Goal: Information Seeking & Learning: Learn about a topic

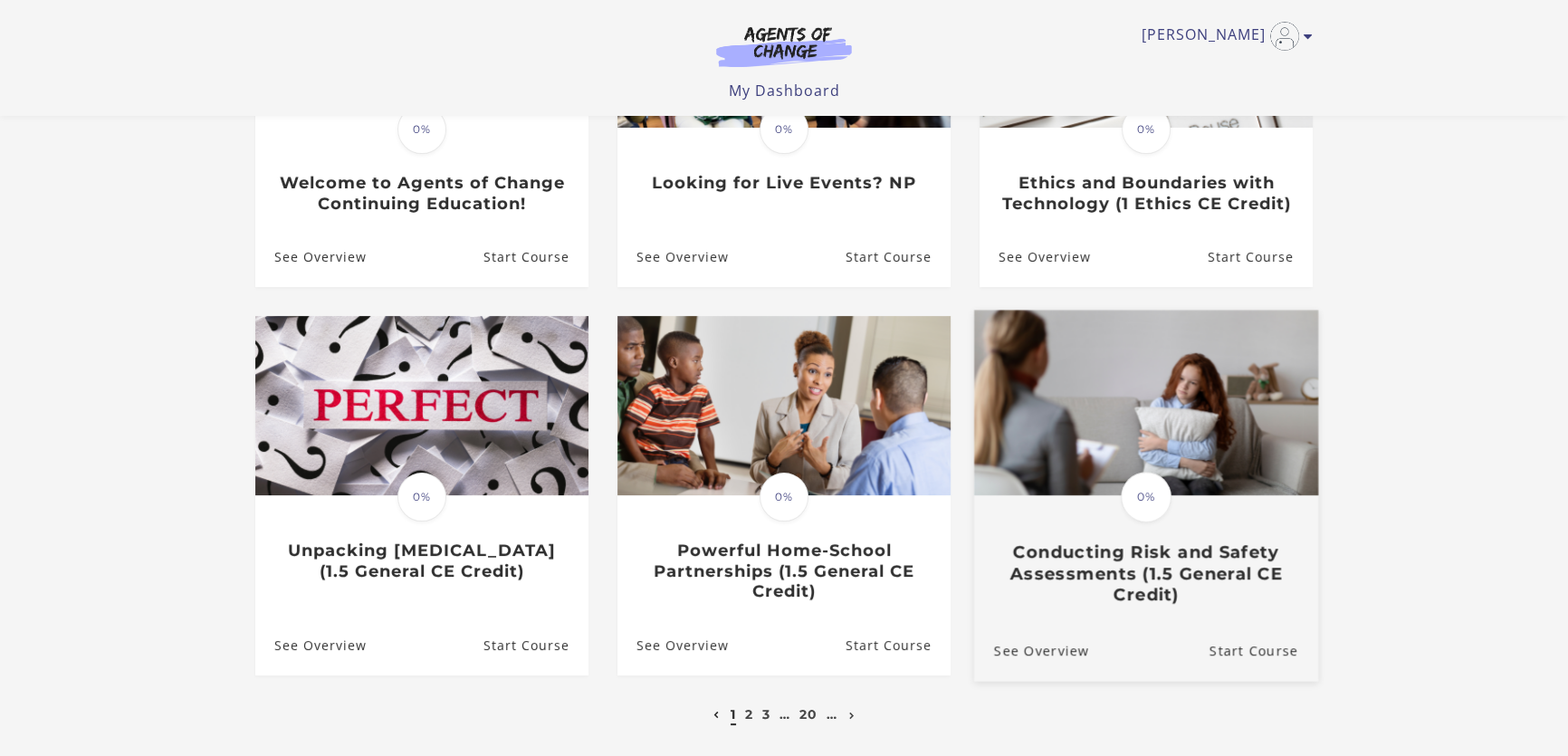
scroll to position [490, 0]
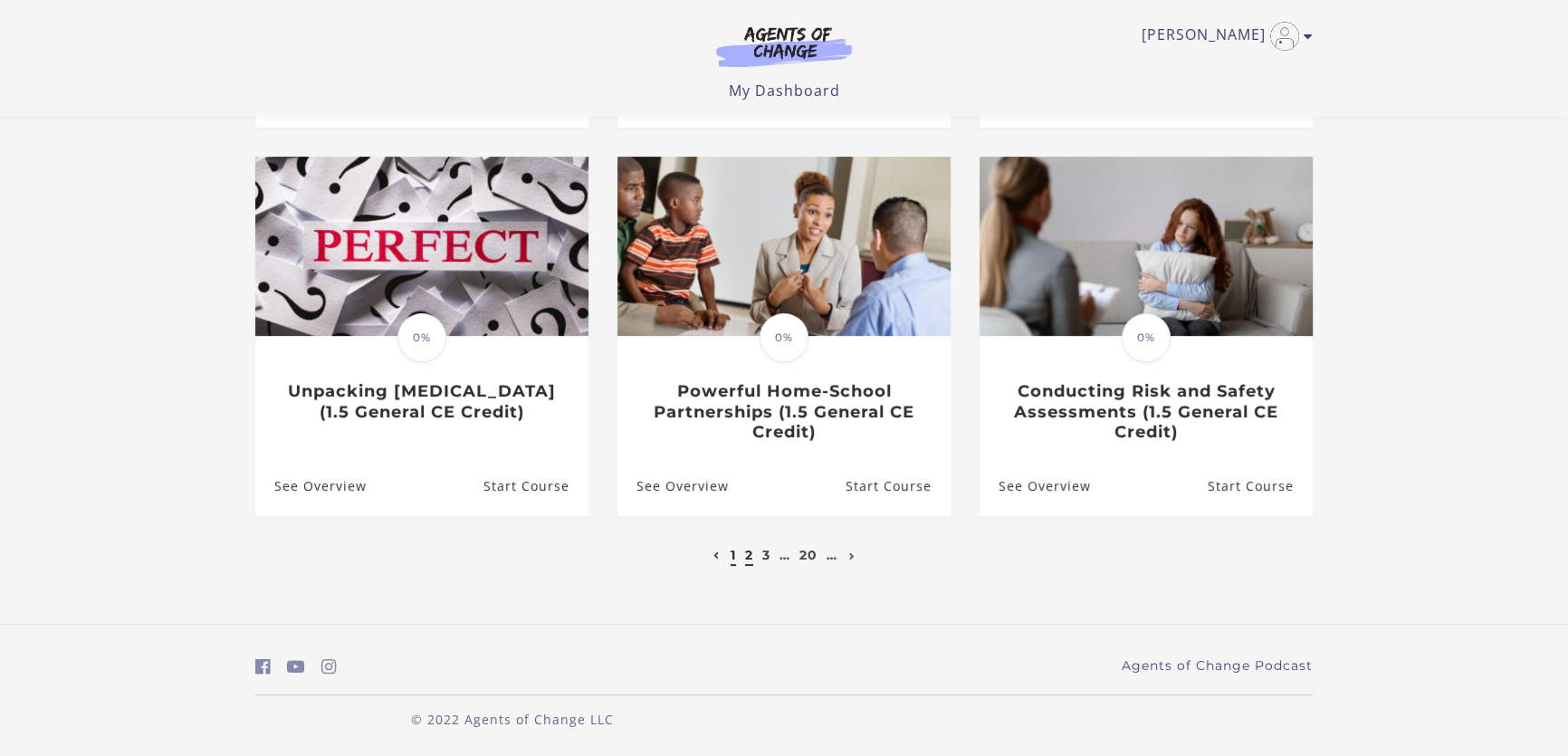
click at [747, 559] on link "2" at bounding box center [748, 554] width 9 height 16
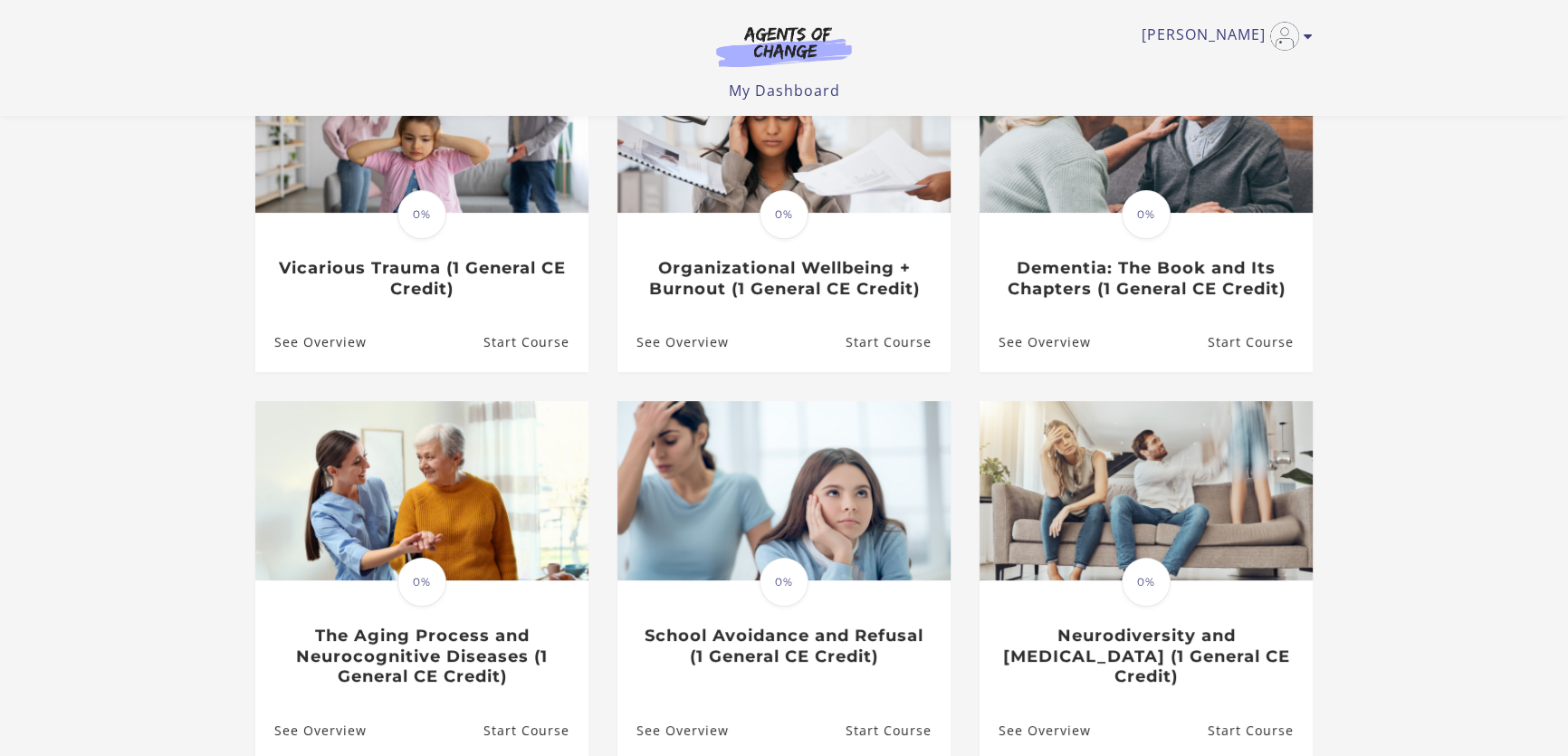
scroll to position [494, 0]
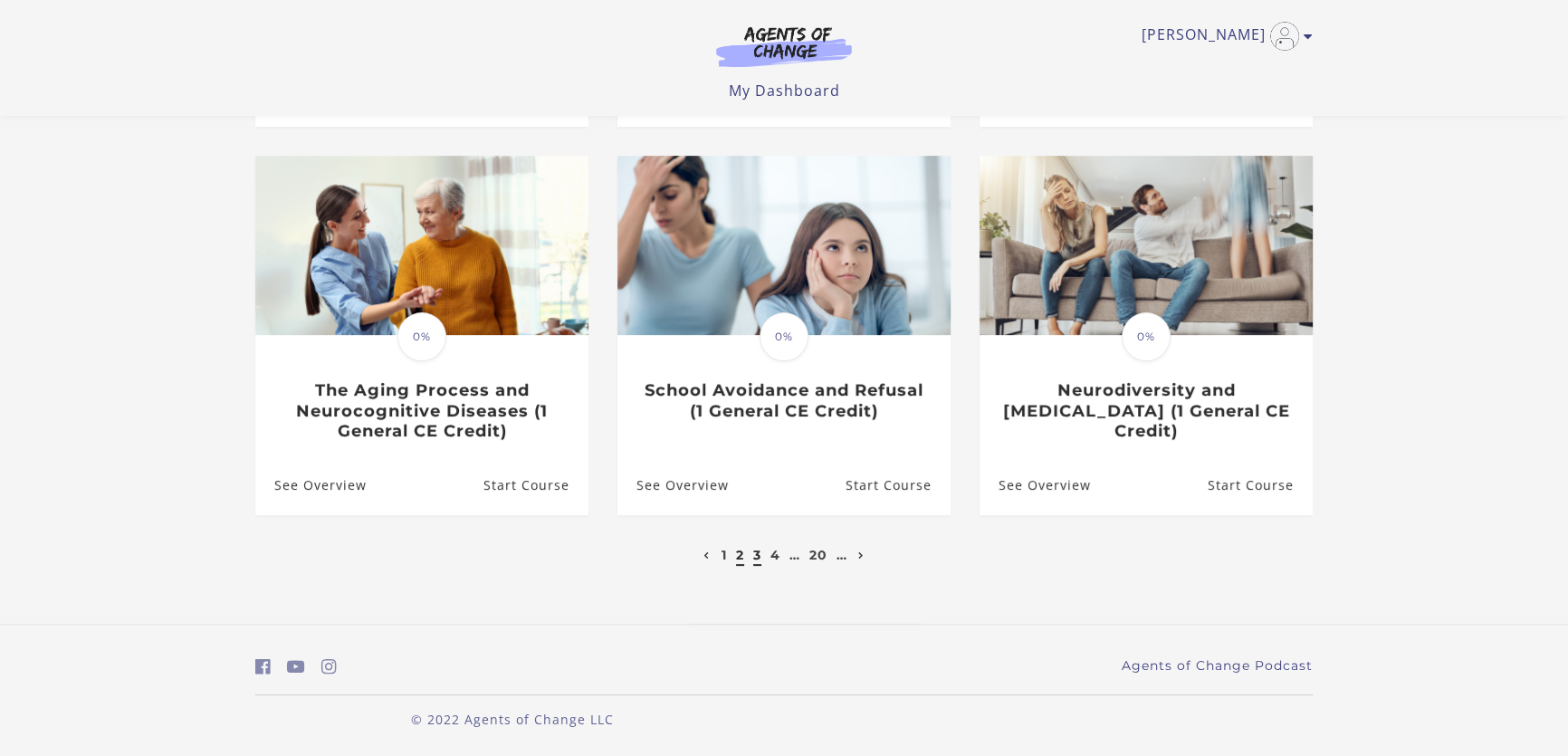
click at [757, 550] on link "3" at bounding box center [757, 554] width 9 height 16
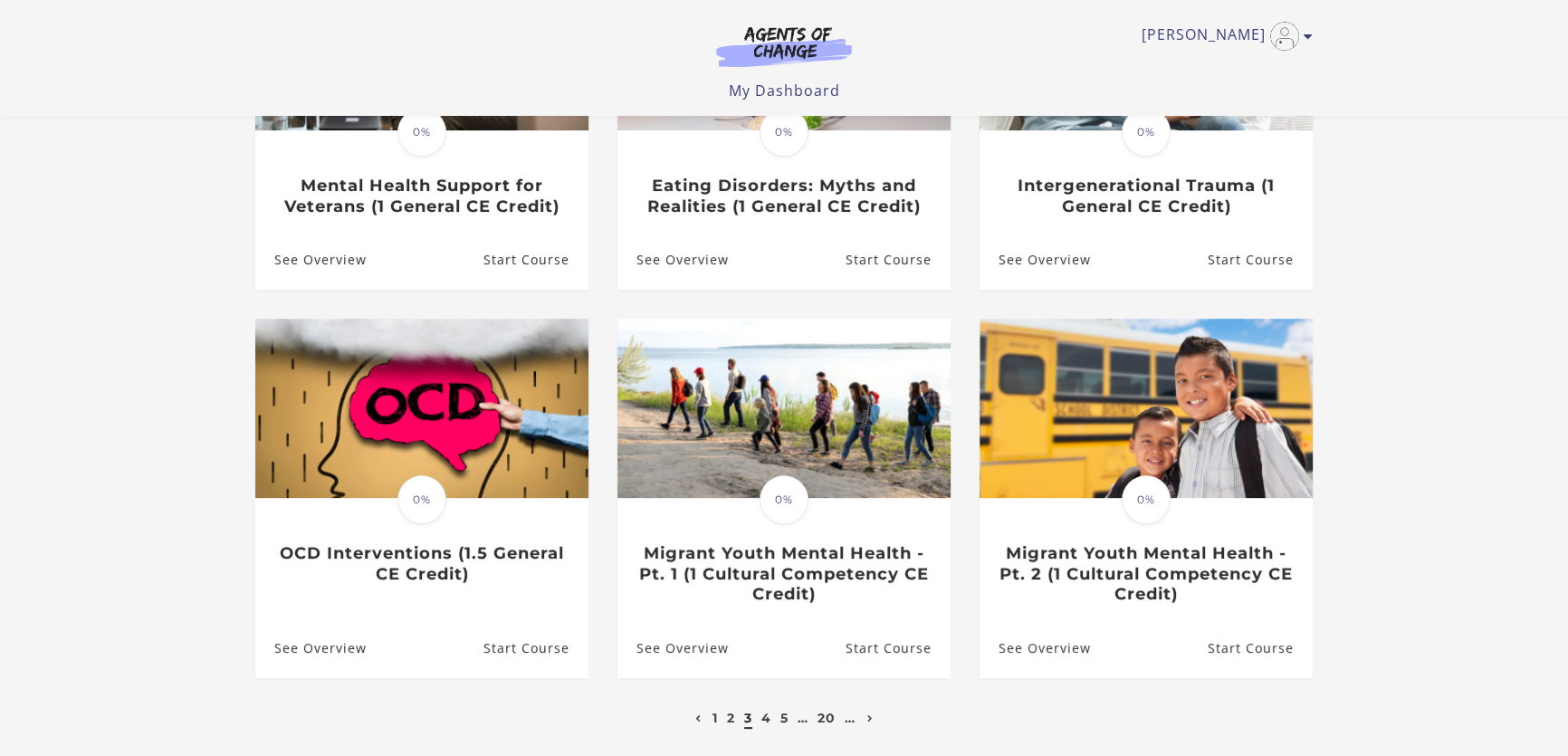
scroll to position [411, 0]
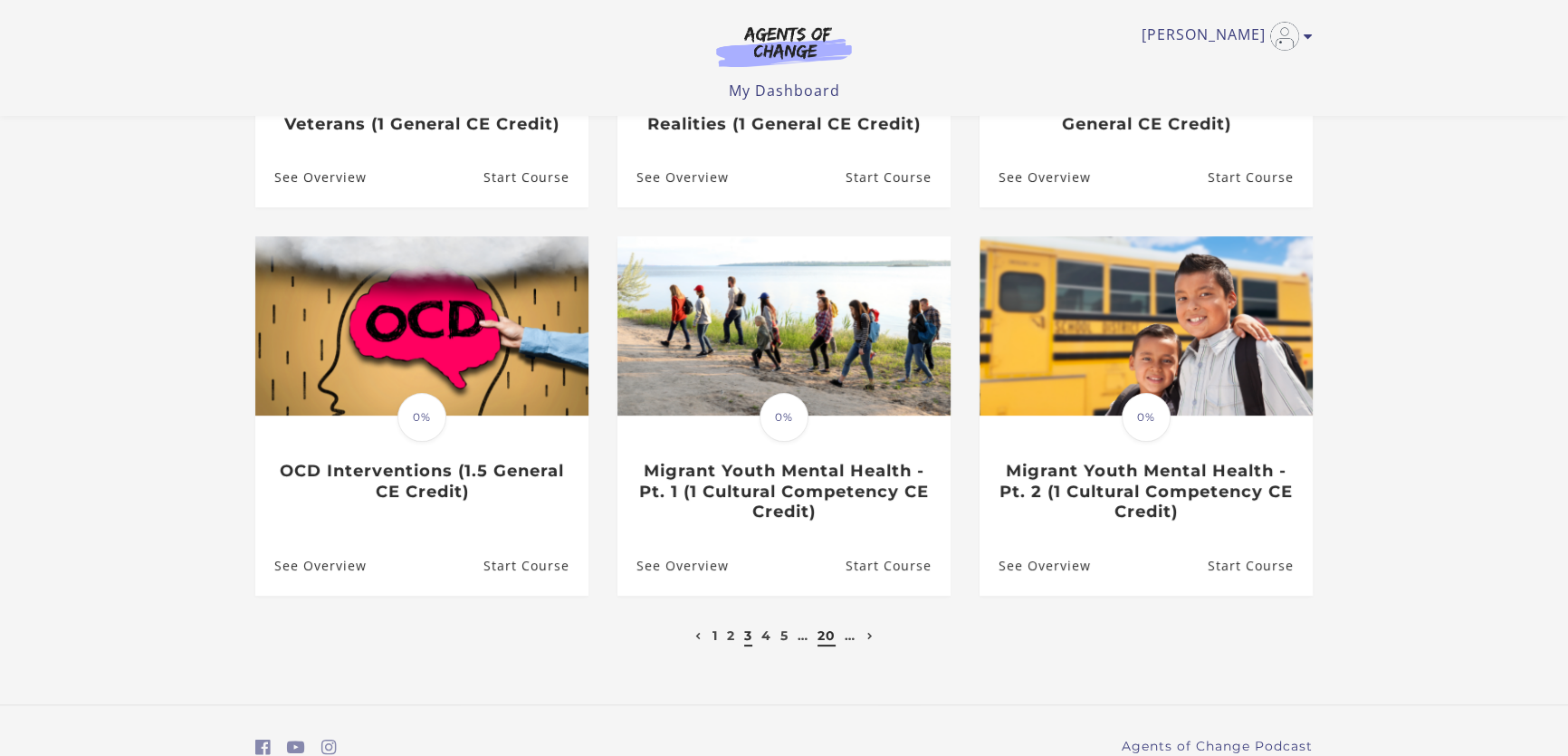
click at [827, 642] on link "20" at bounding box center [826, 635] width 18 height 16
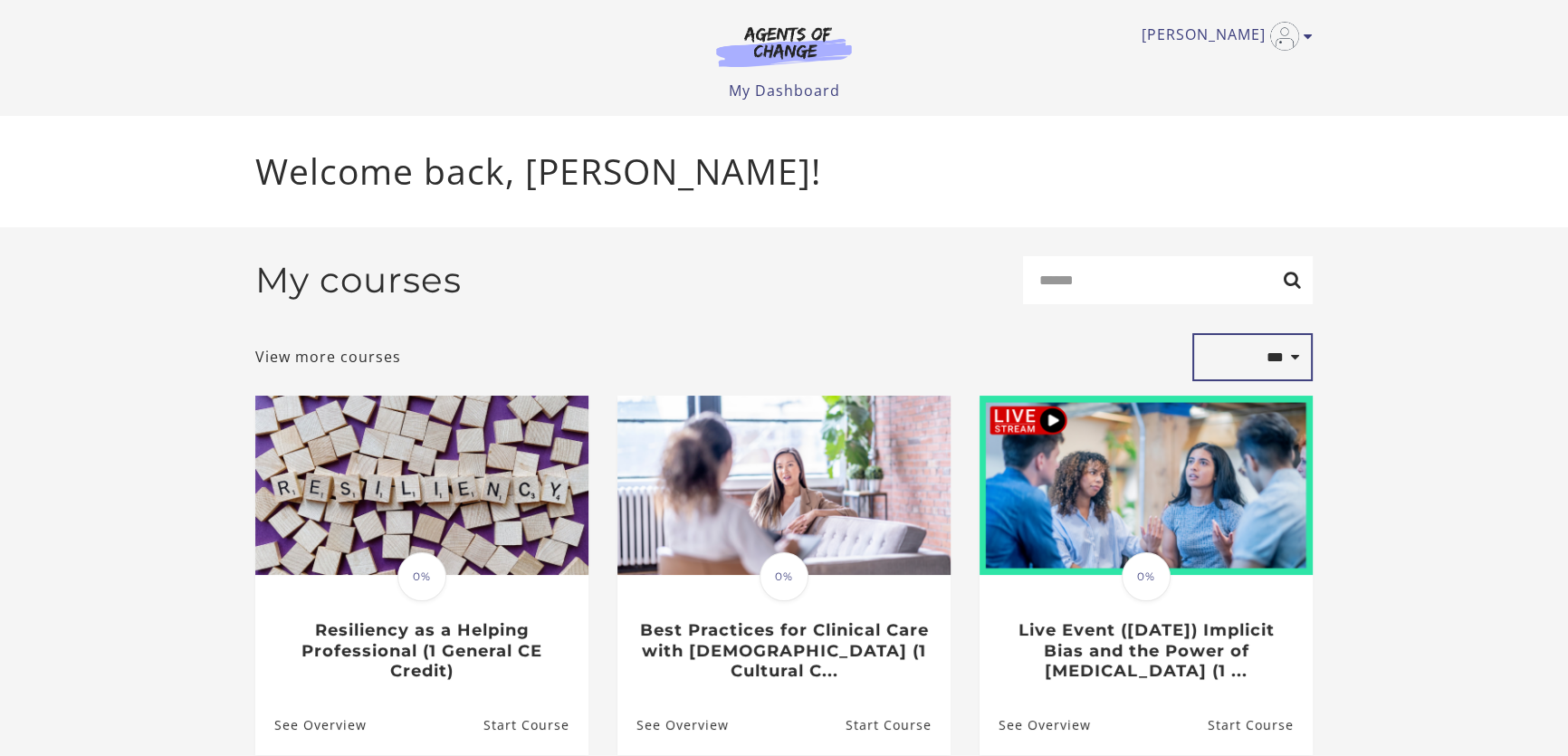
click at [1286, 359] on select "**********" at bounding box center [1252, 358] width 120 height 49
click at [707, 319] on div "My courses Search" at bounding box center [784, 287] width 1058 height 63
click at [327, 359] on link "View more courses" at bounding box center [328, 357] width 146 height 22
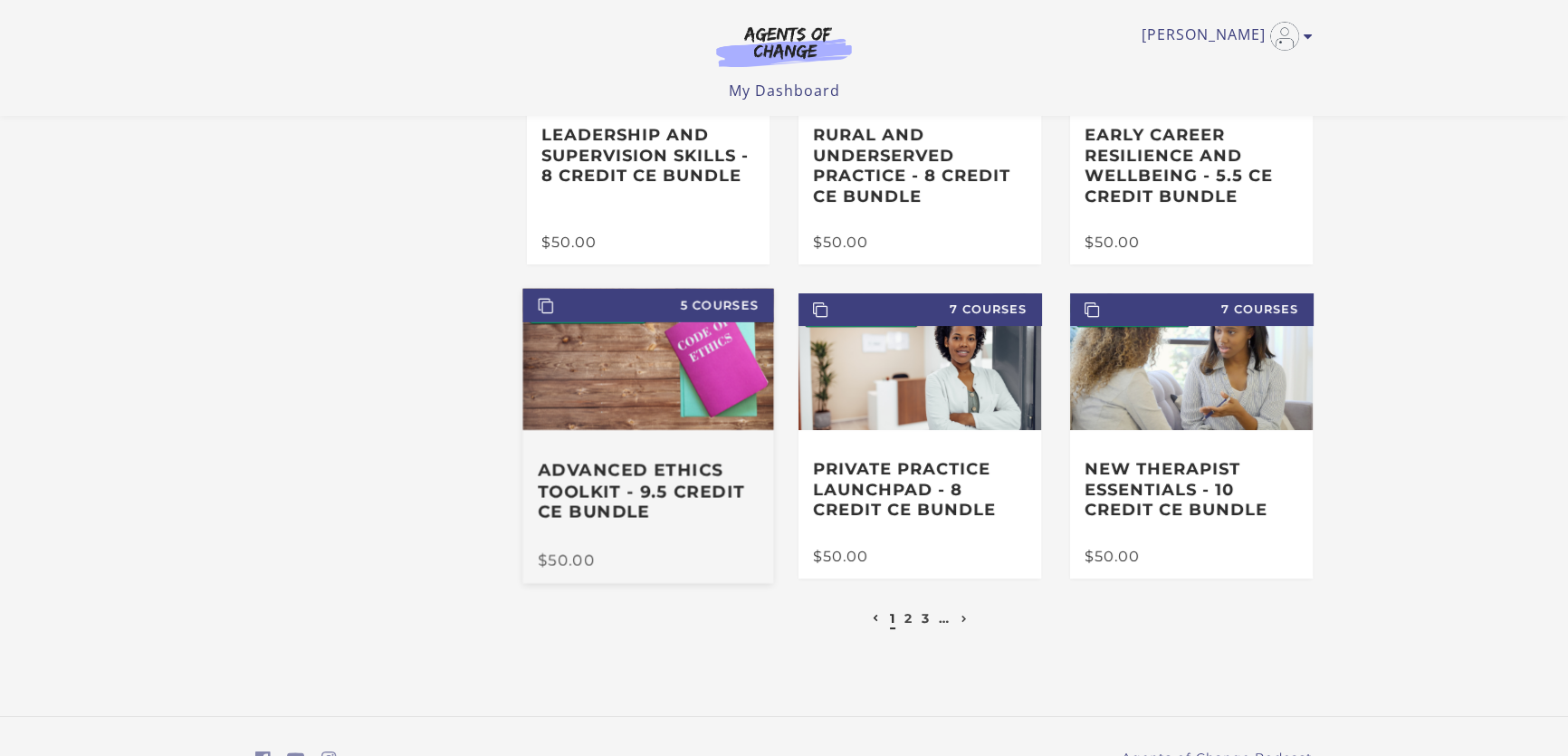
scroll to position [82, 0]
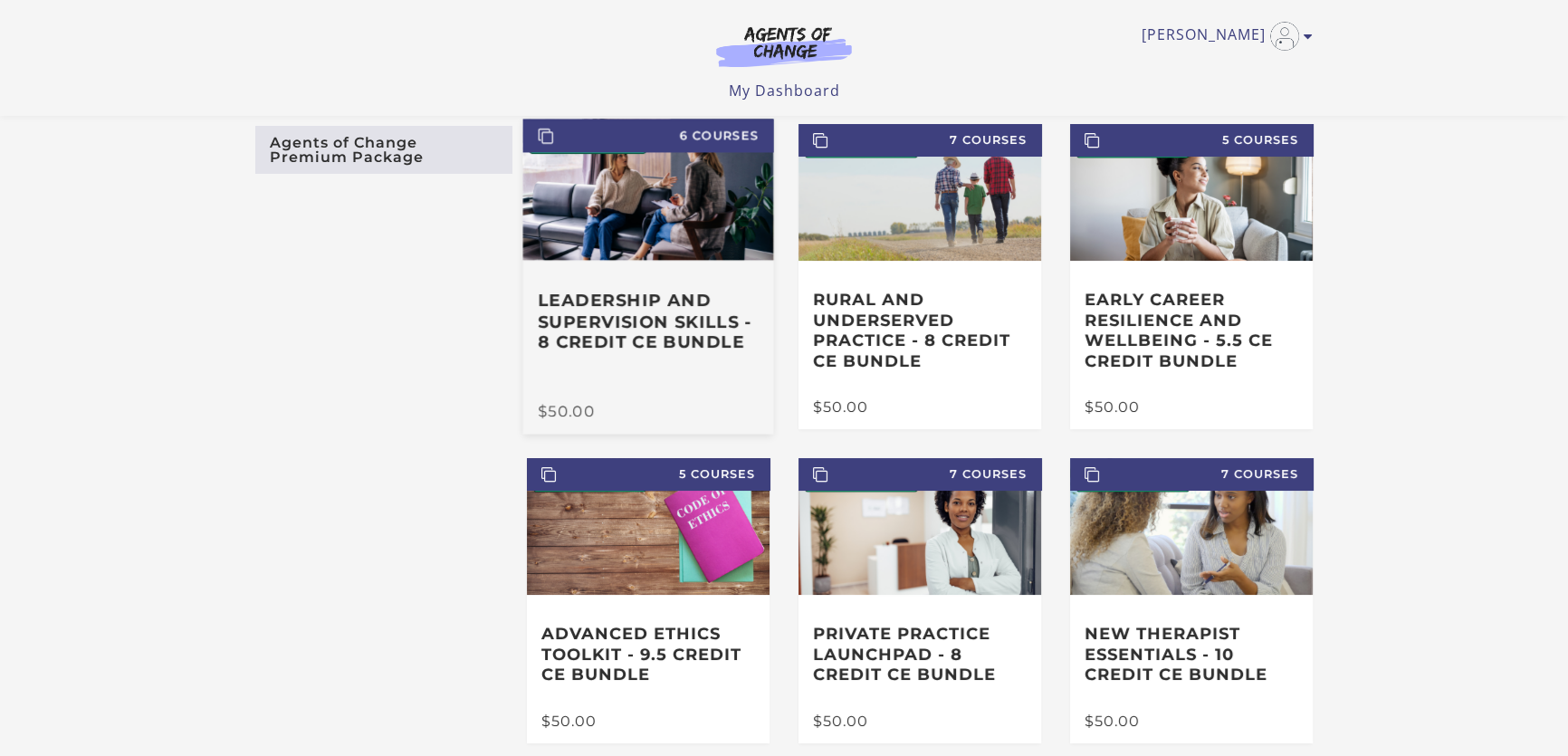
click at [636, 318] on h3 "Leadership and Supervision Skills - 8 Credit CE Bundle" at bounding box center [648, 321] width 221 height 64
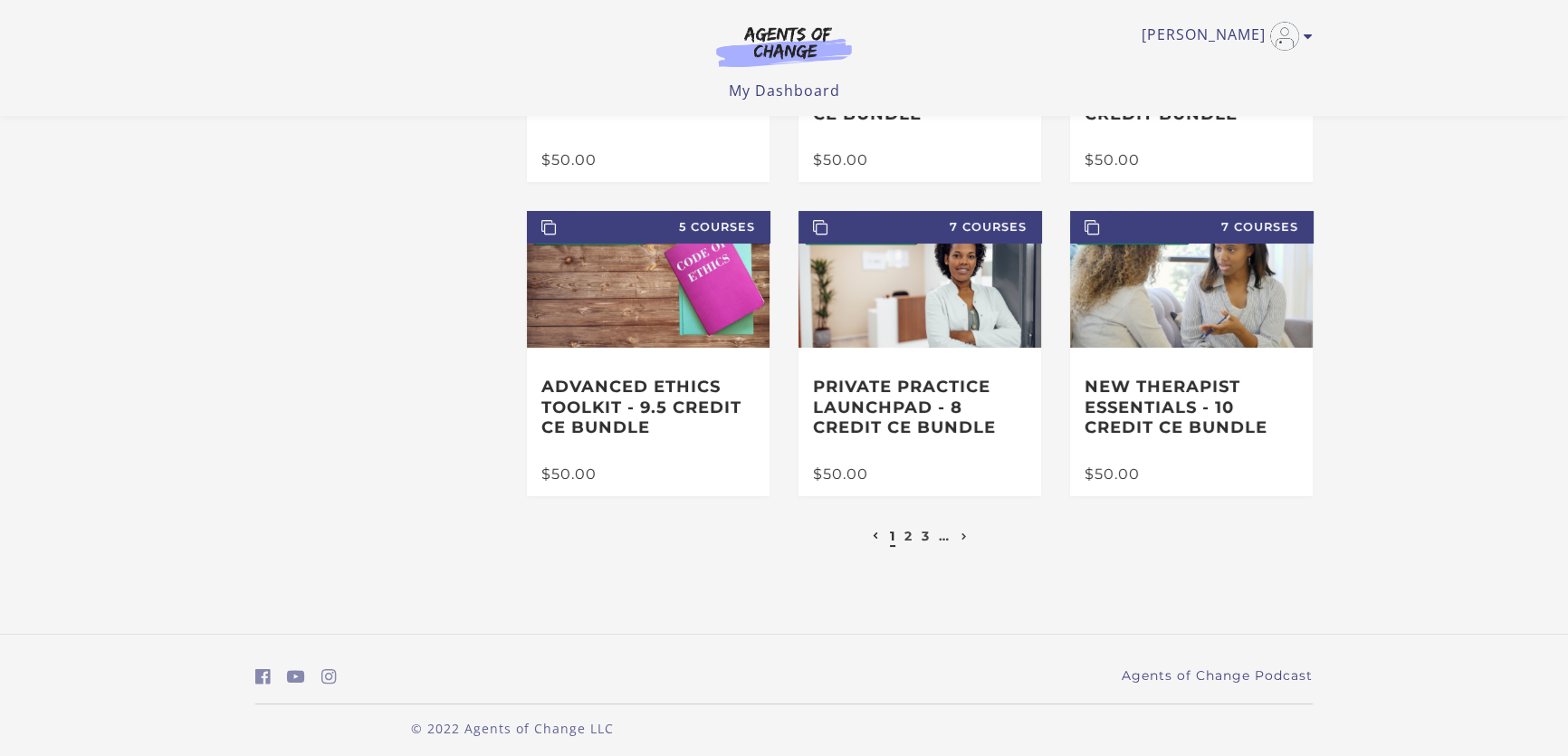
scroll to position [341, 0]
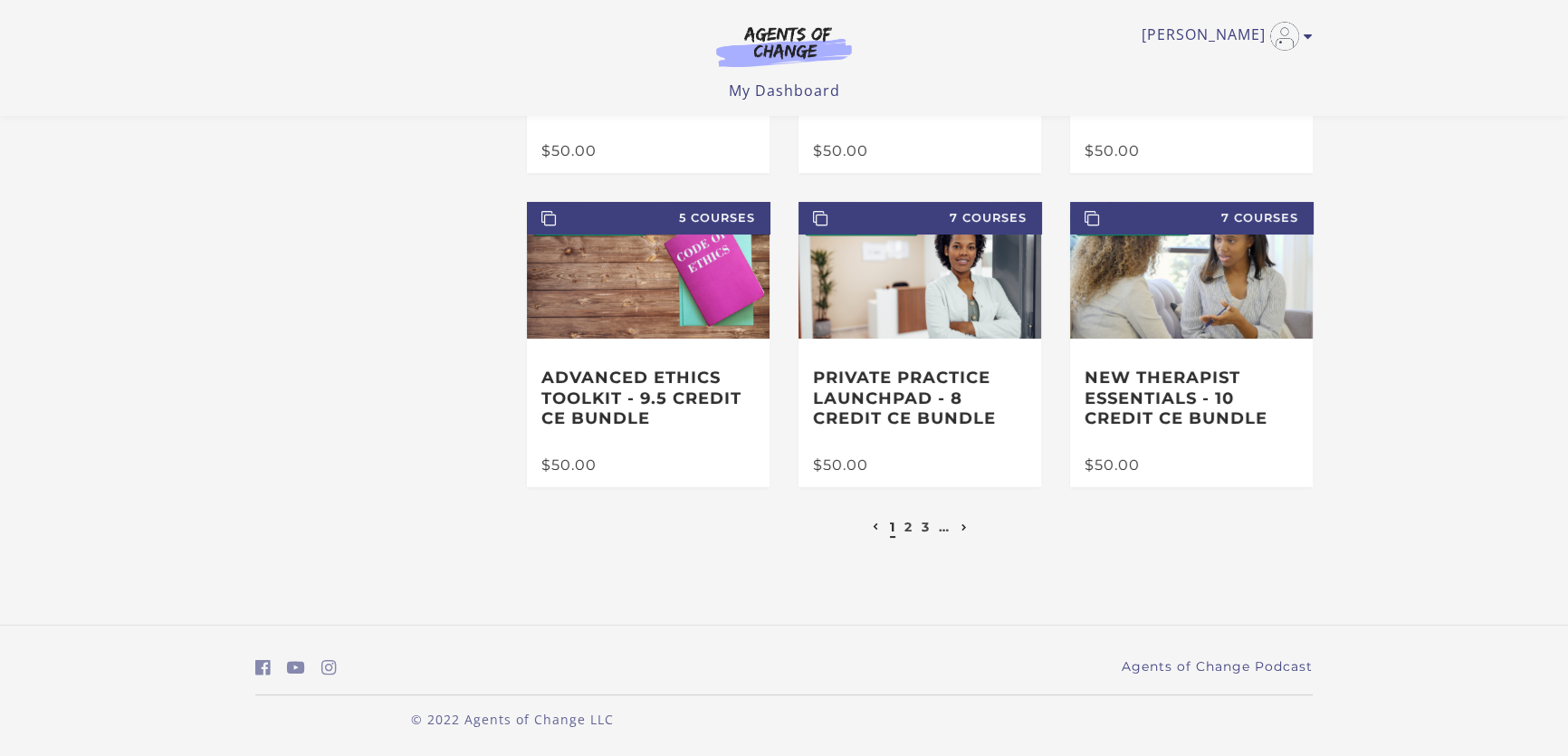
click at [968, 525] on icon "Next page" at bounding box center [964, 528] width 7 height 8
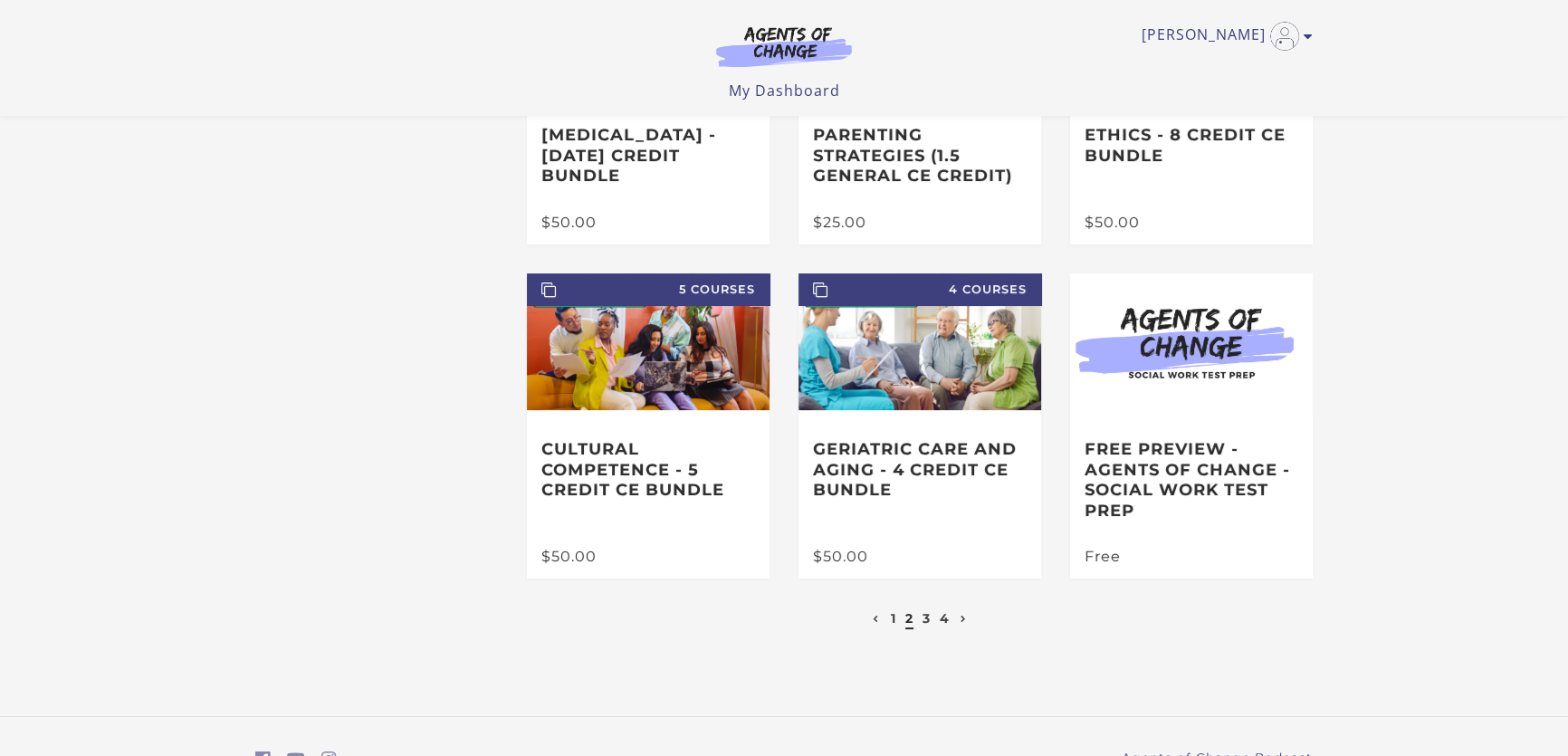
scroll to position [328, 0]
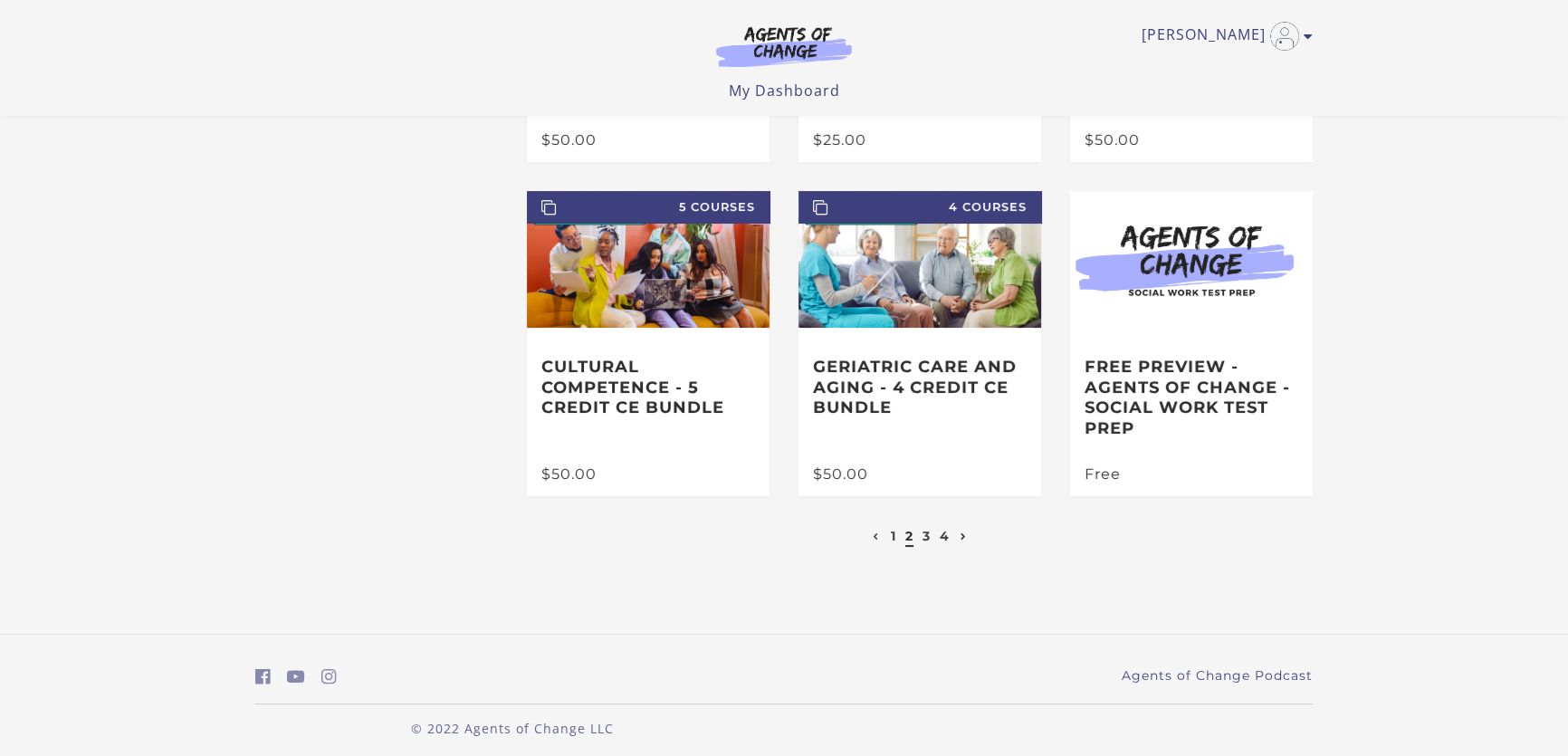
click at [968, 539] on link "Next page" at bounding box center [964, 535] width 15 height 16
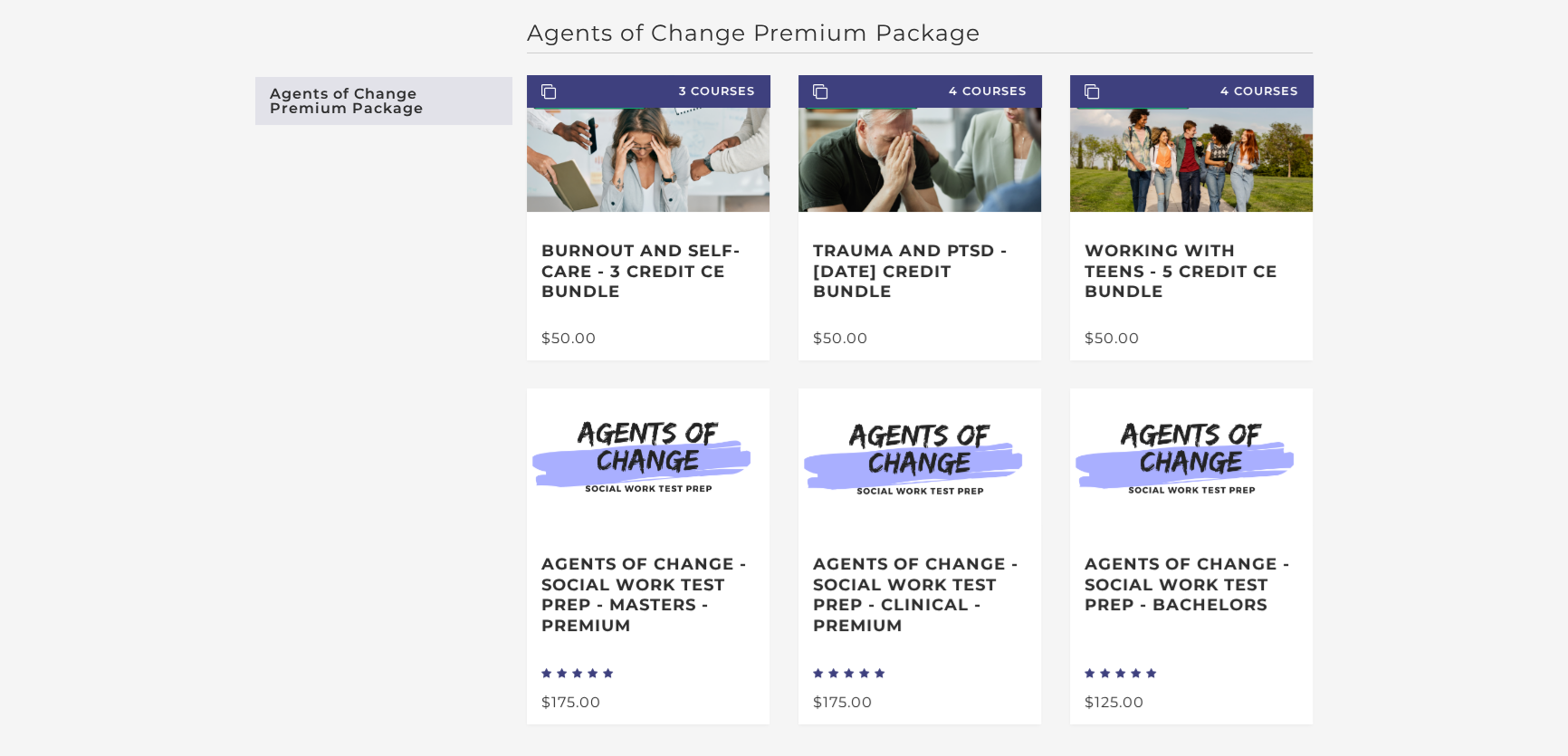
scroll to position [371, 0]
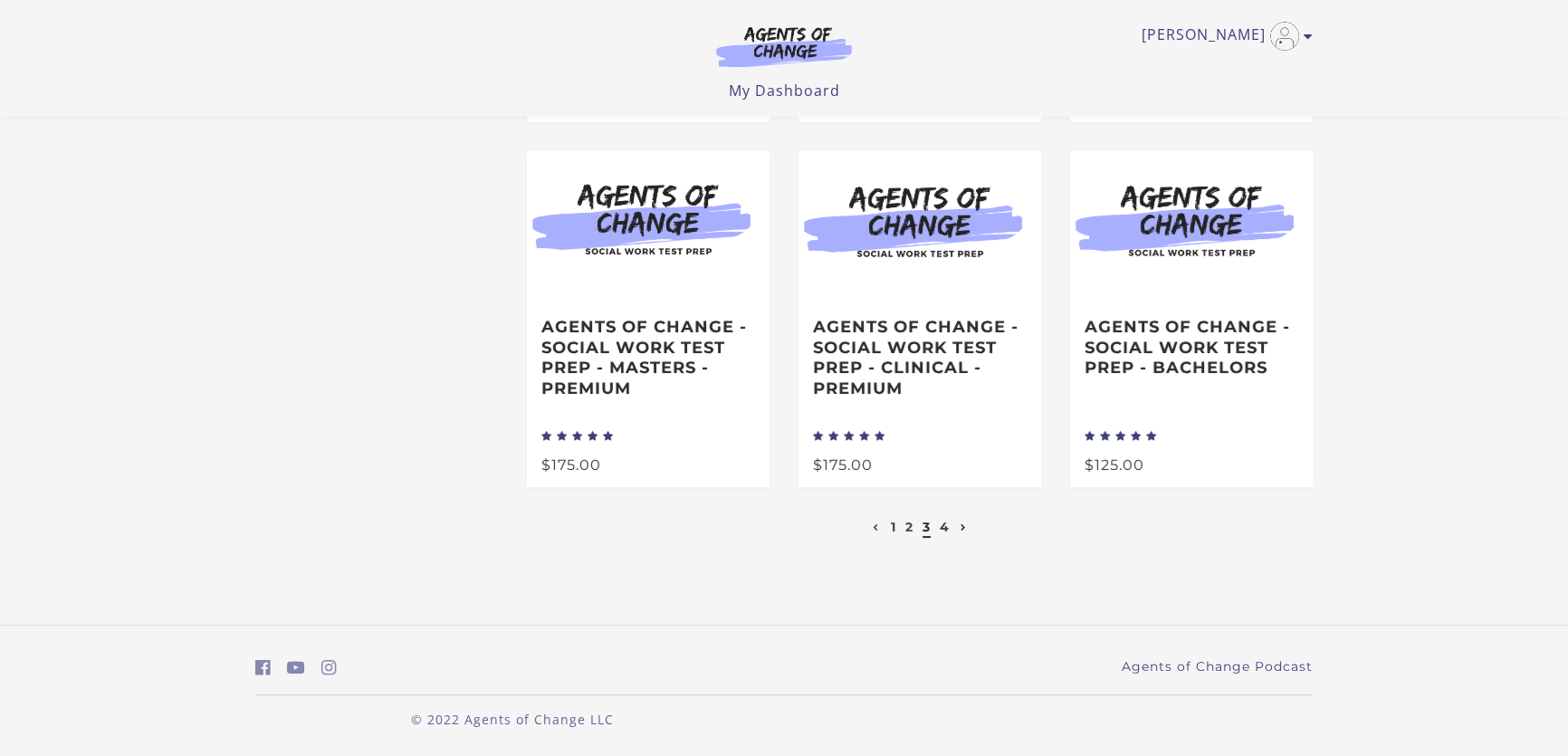
click at [964, 528] on icon "Next page" at bounding box center [963, 528] width 7 height 8
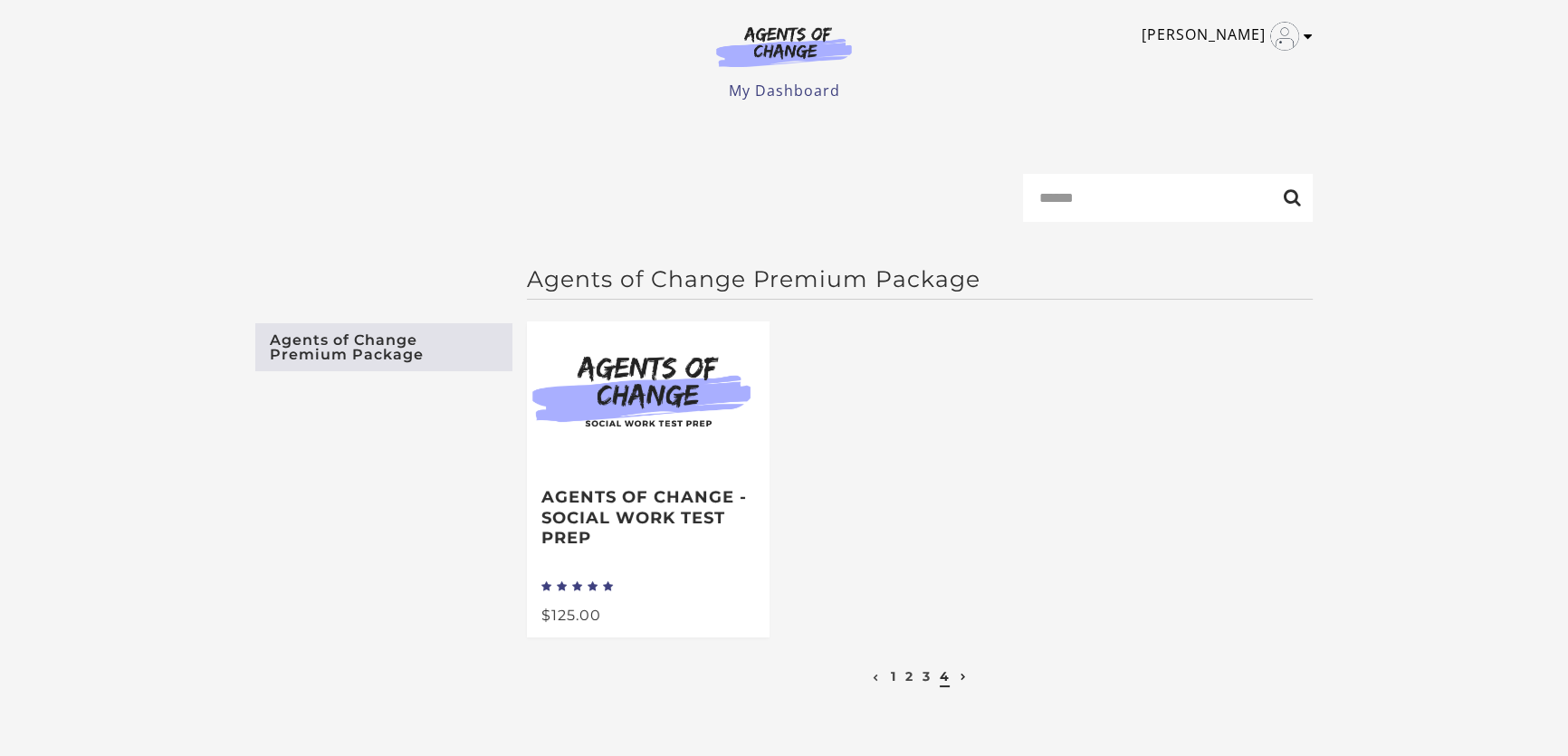
click at [1230, 29] on link "[PERSON_NAME]" at bounding box center [1222, 36] width 162 height 29
click at [1204, 61] on link "My Account" at bounding box center [1237, 65] width 159 height 30
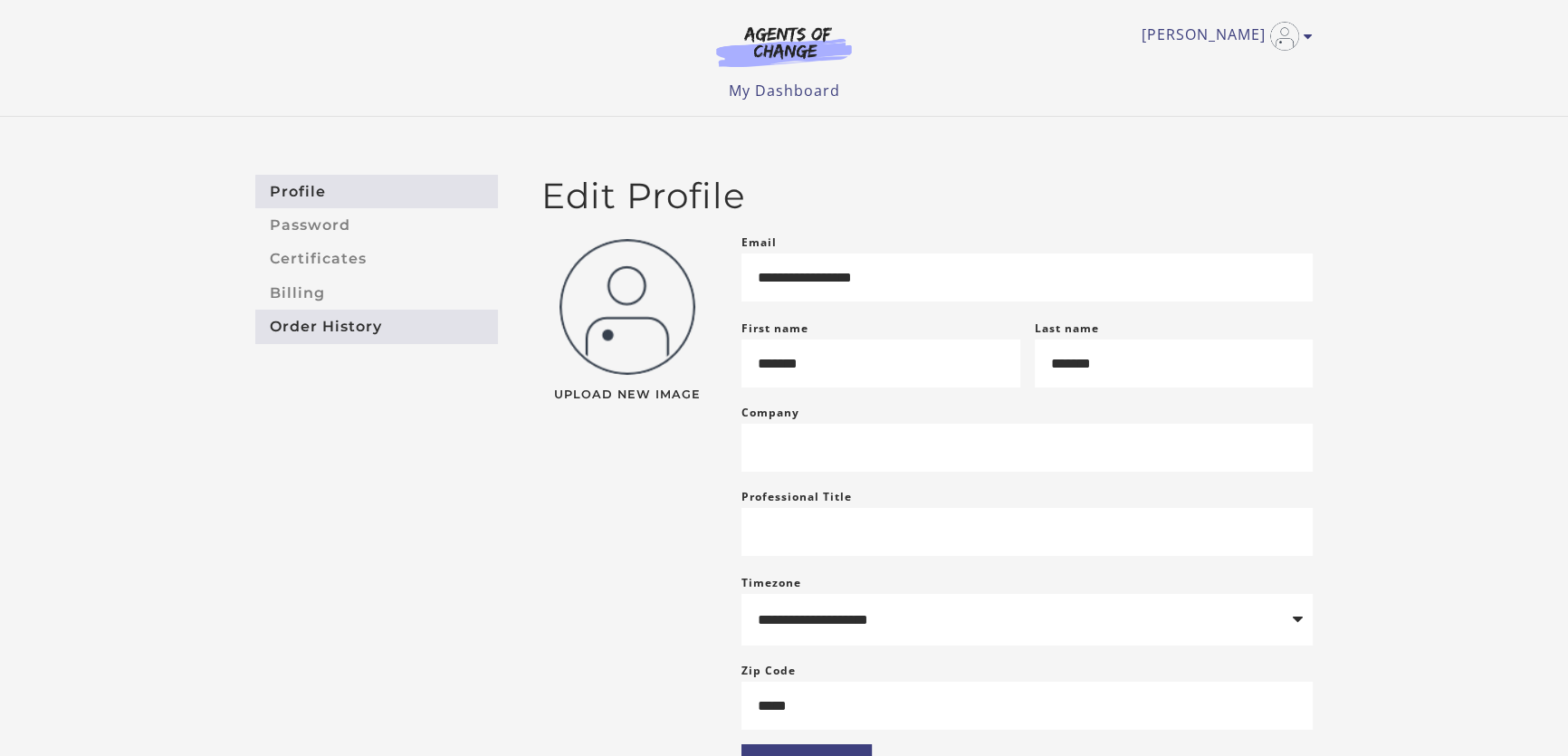
click at [301, 332] on link "Order History" at bounding box center [377, 325] width 243 height 33
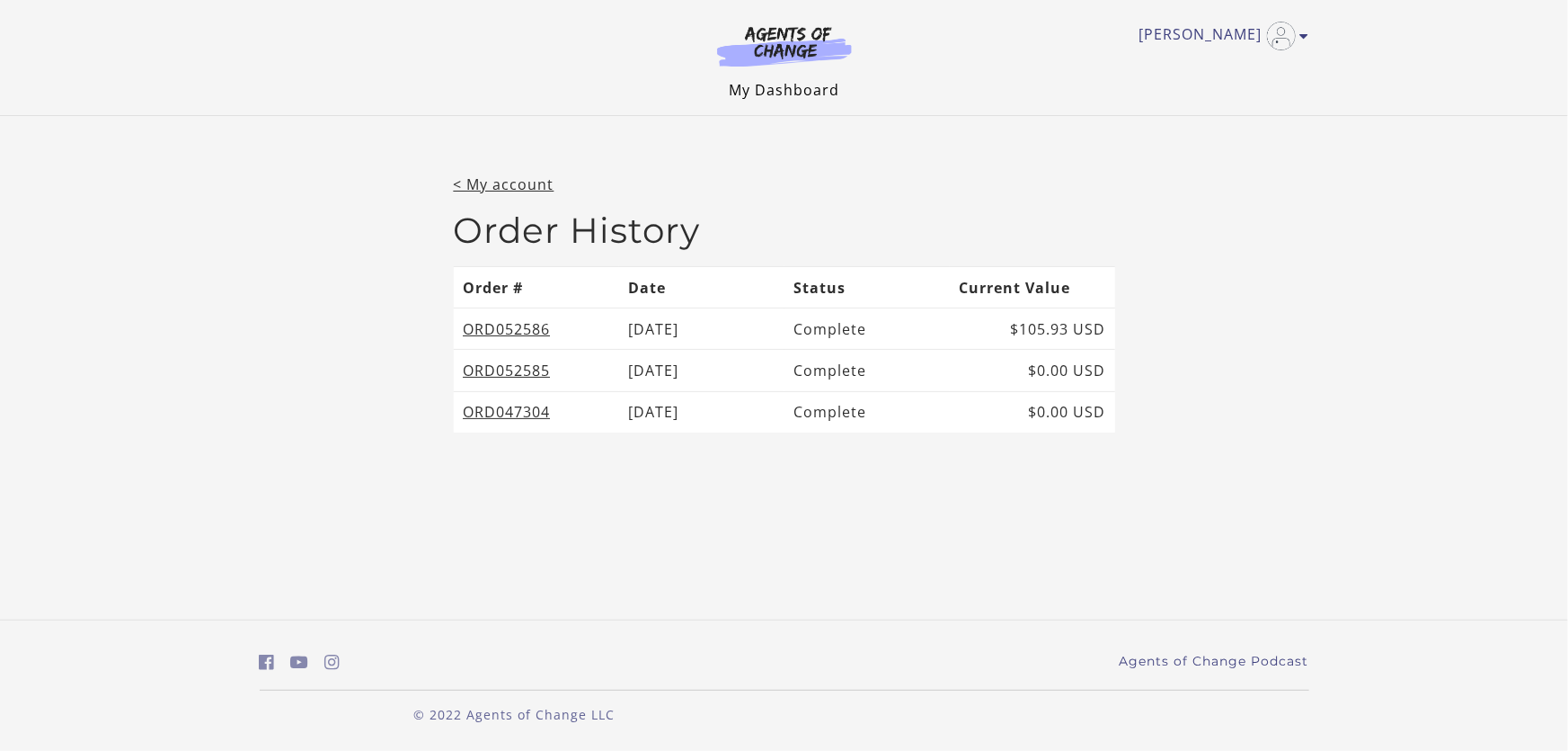
click at [793, 88] on link "My Dashboard" at bounding box center [784, 90] width 110 height 20
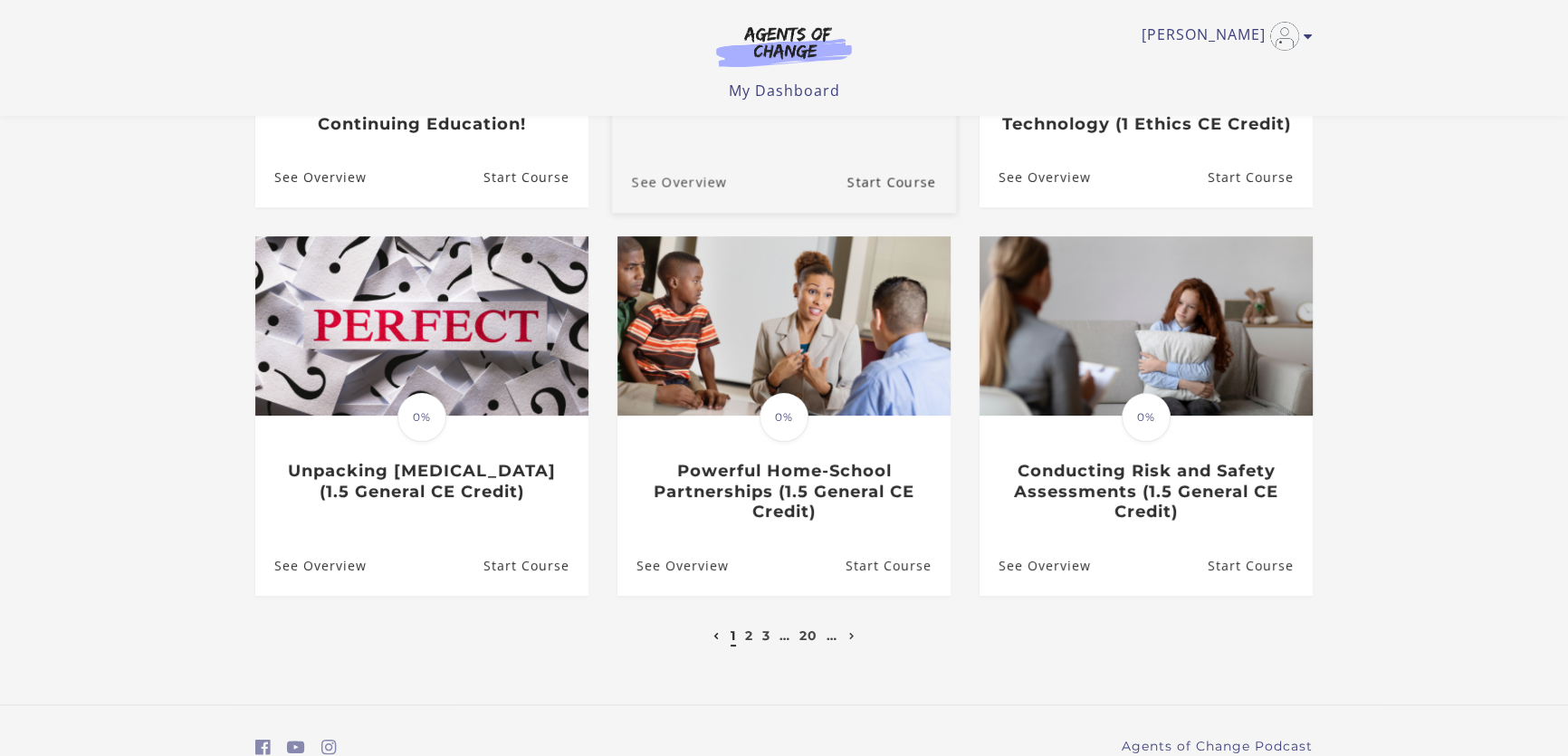
scroll to position [493, 0]
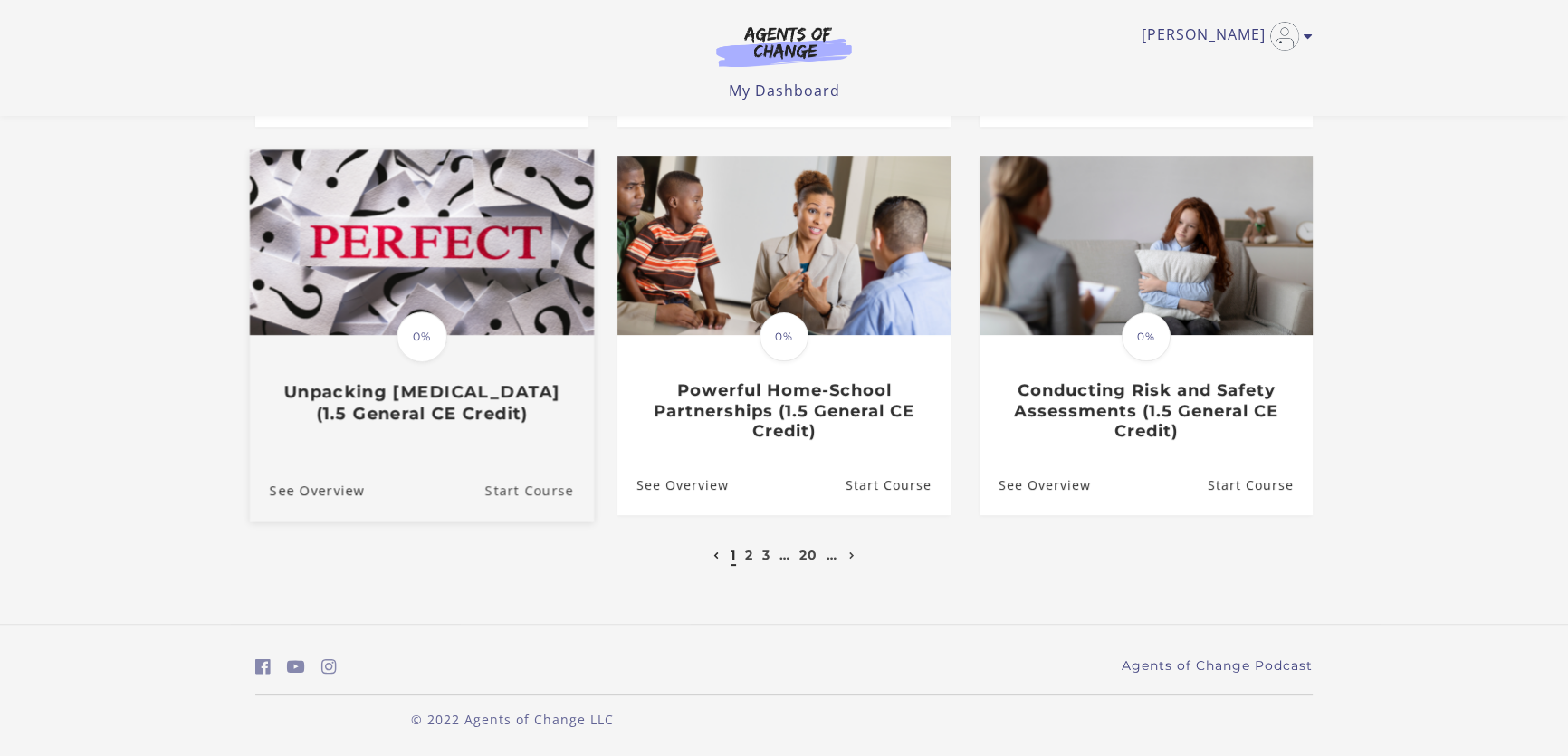
click at [521, 495] on link "Start Course" at bounding box center [539, 490] width 109 height 61
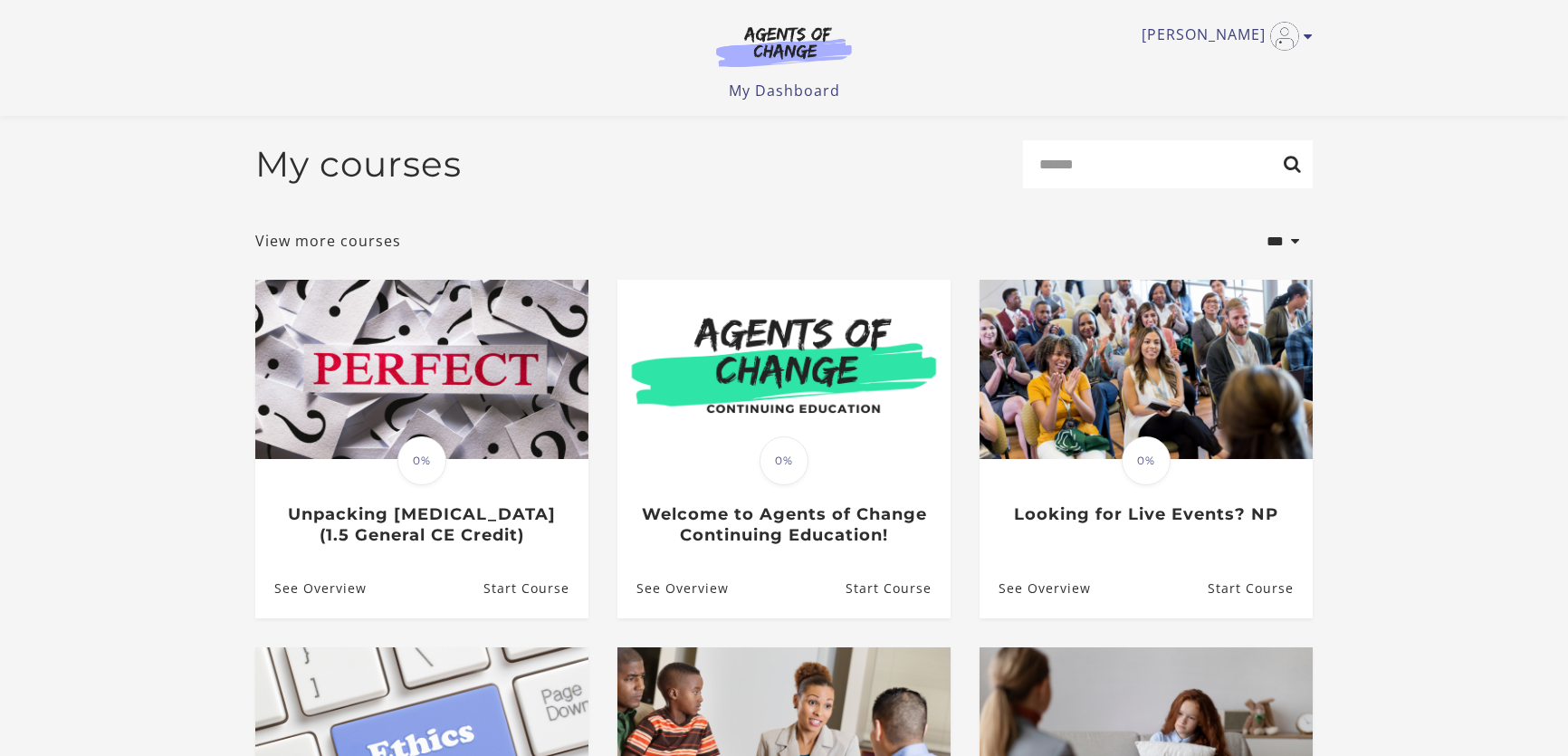
scroll to position [493, 0]
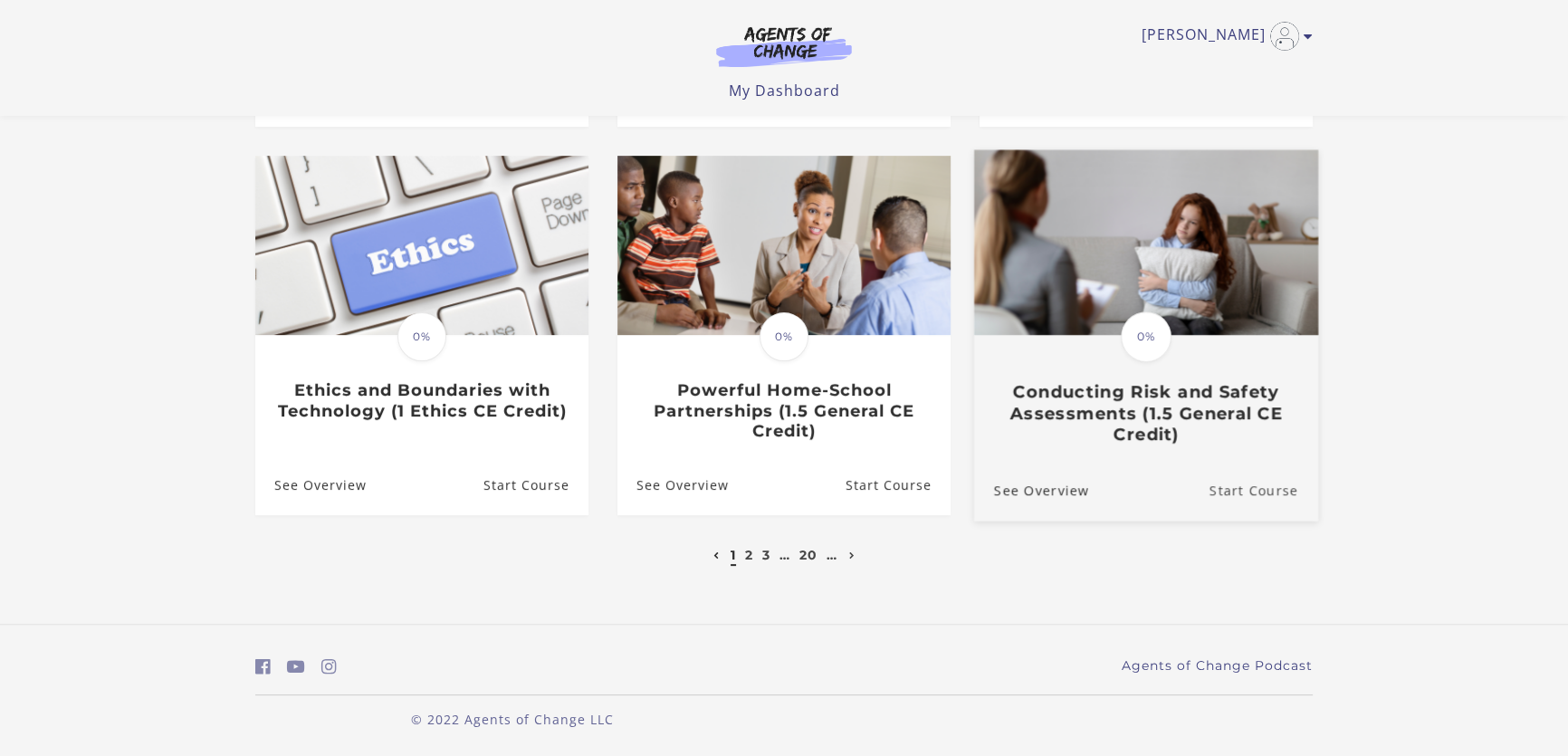
click at [1247, 496] on link "Start Course" at bounding box center [1264, 490] width 109 height 61
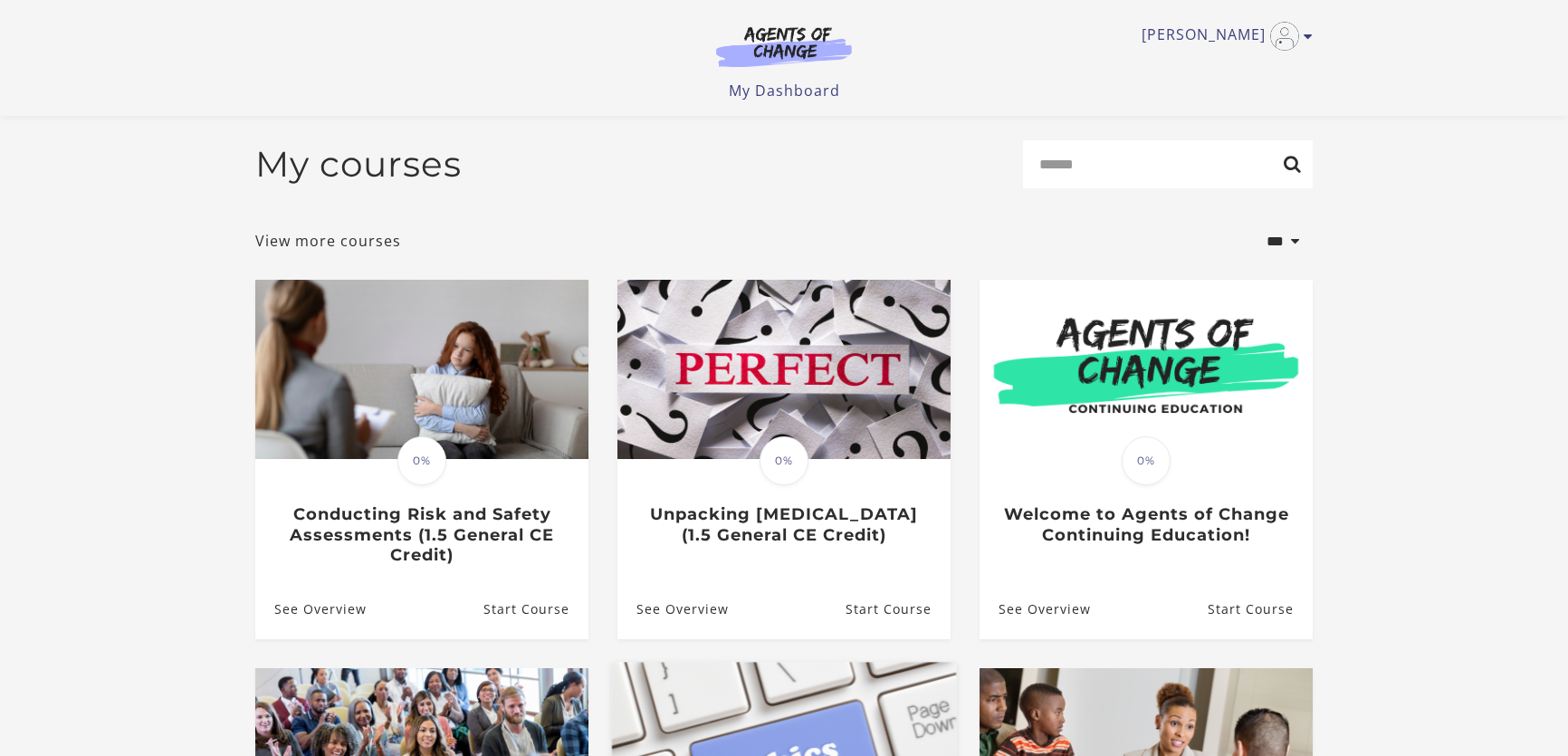
scroll to position [493, 0]
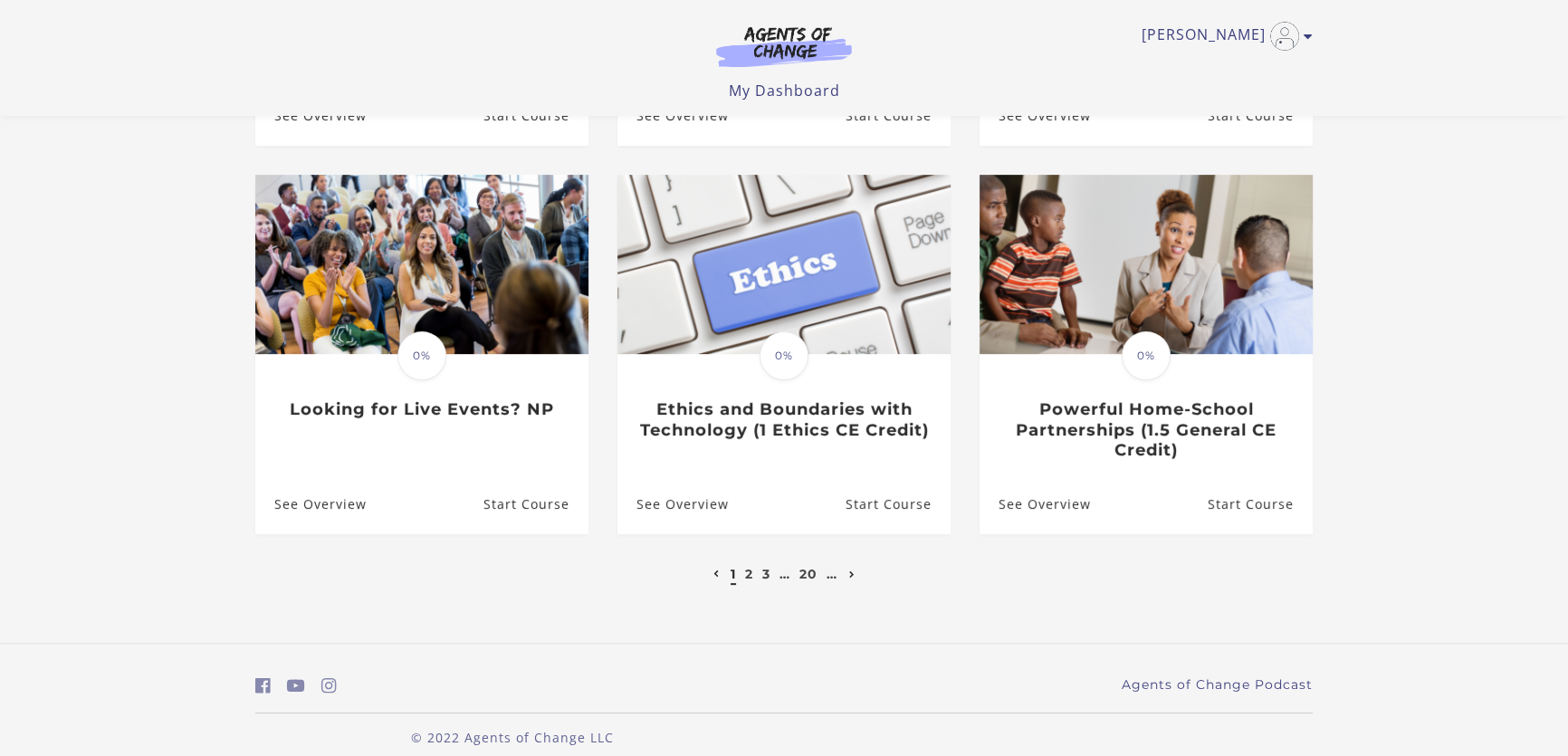
click at [855, 572] on link "Next page" at bounding box center [852, 573] width 15 height 16
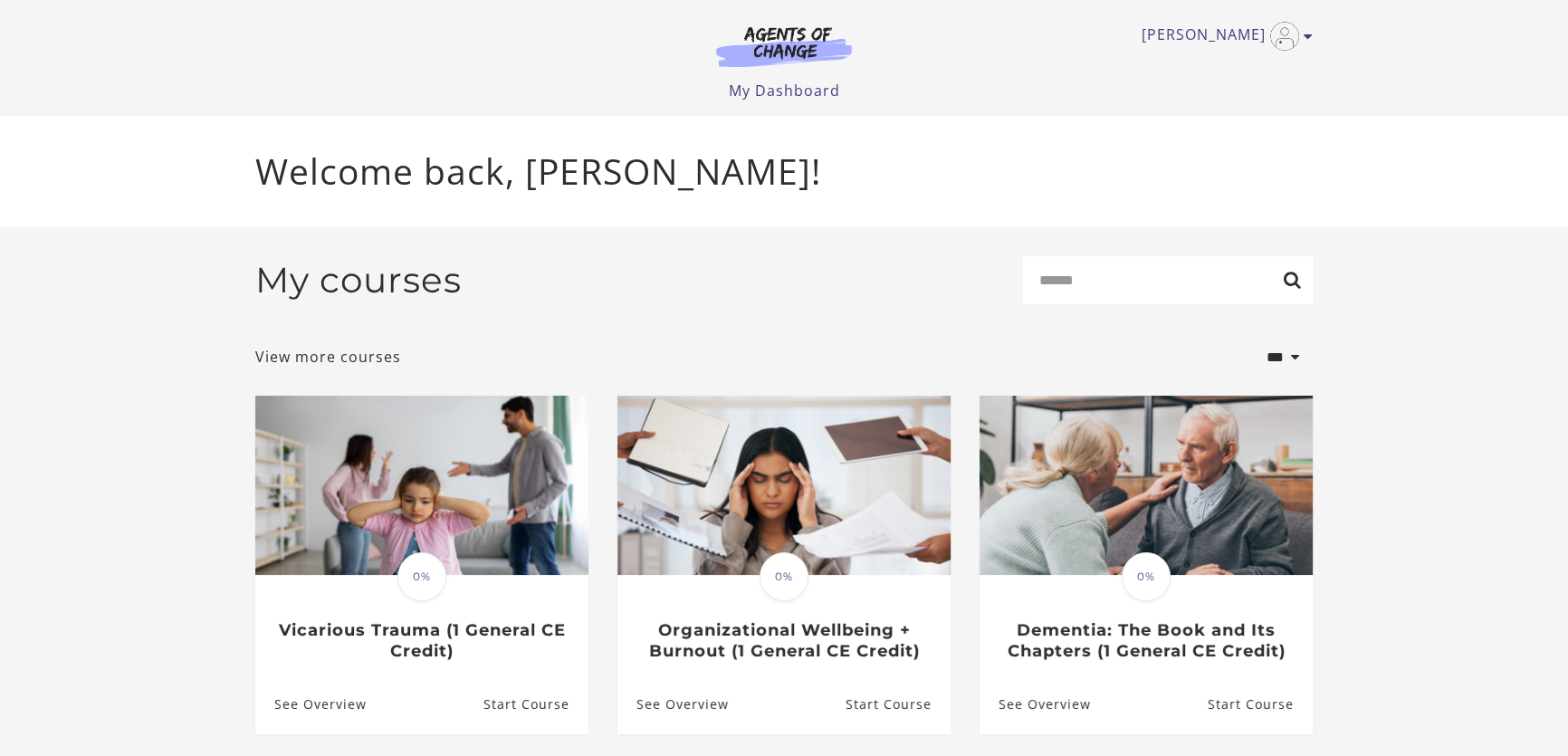
scroll to position [164, 0]
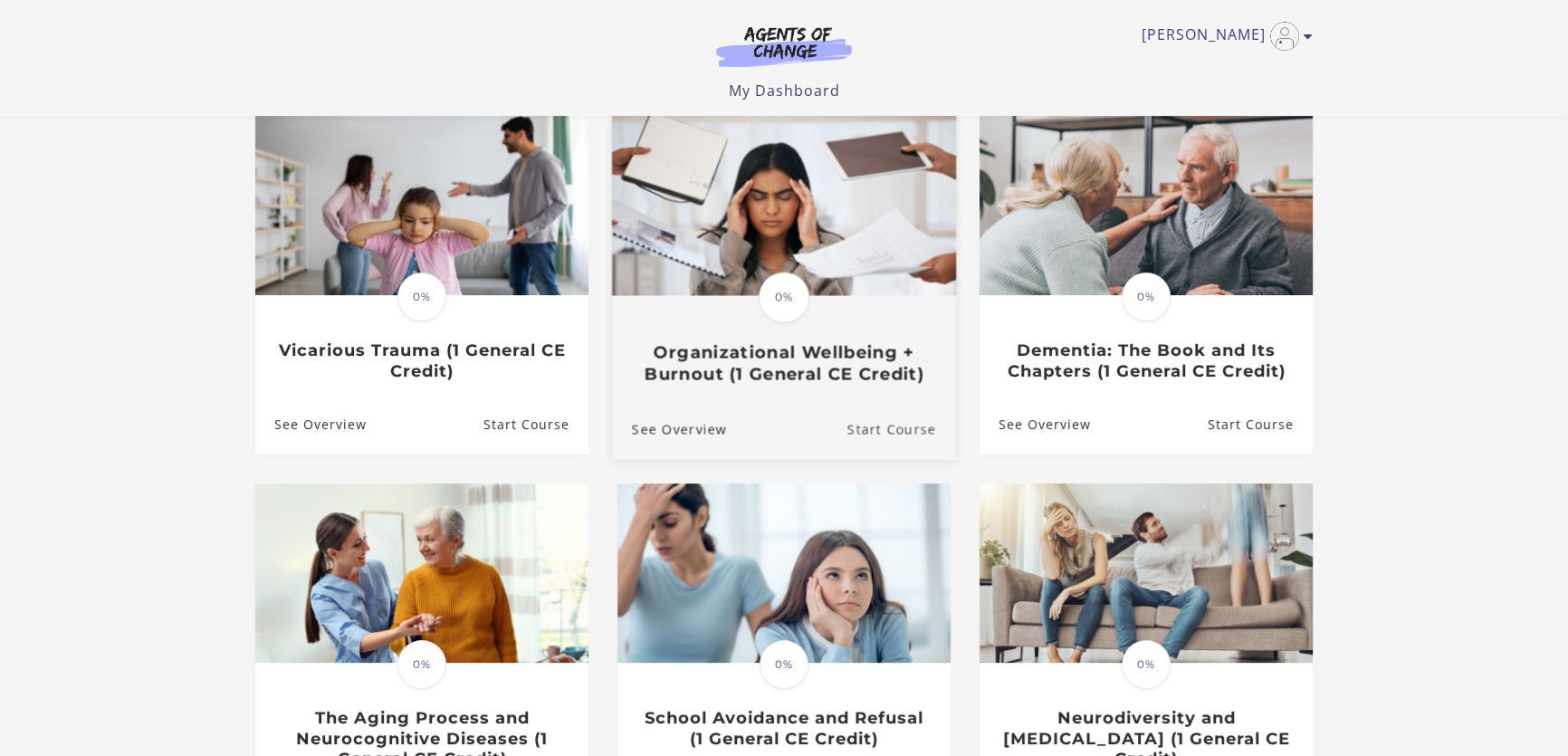
click at [886, 425] on link "Start Course" at bounding box center [901, 430] width 109 height 61
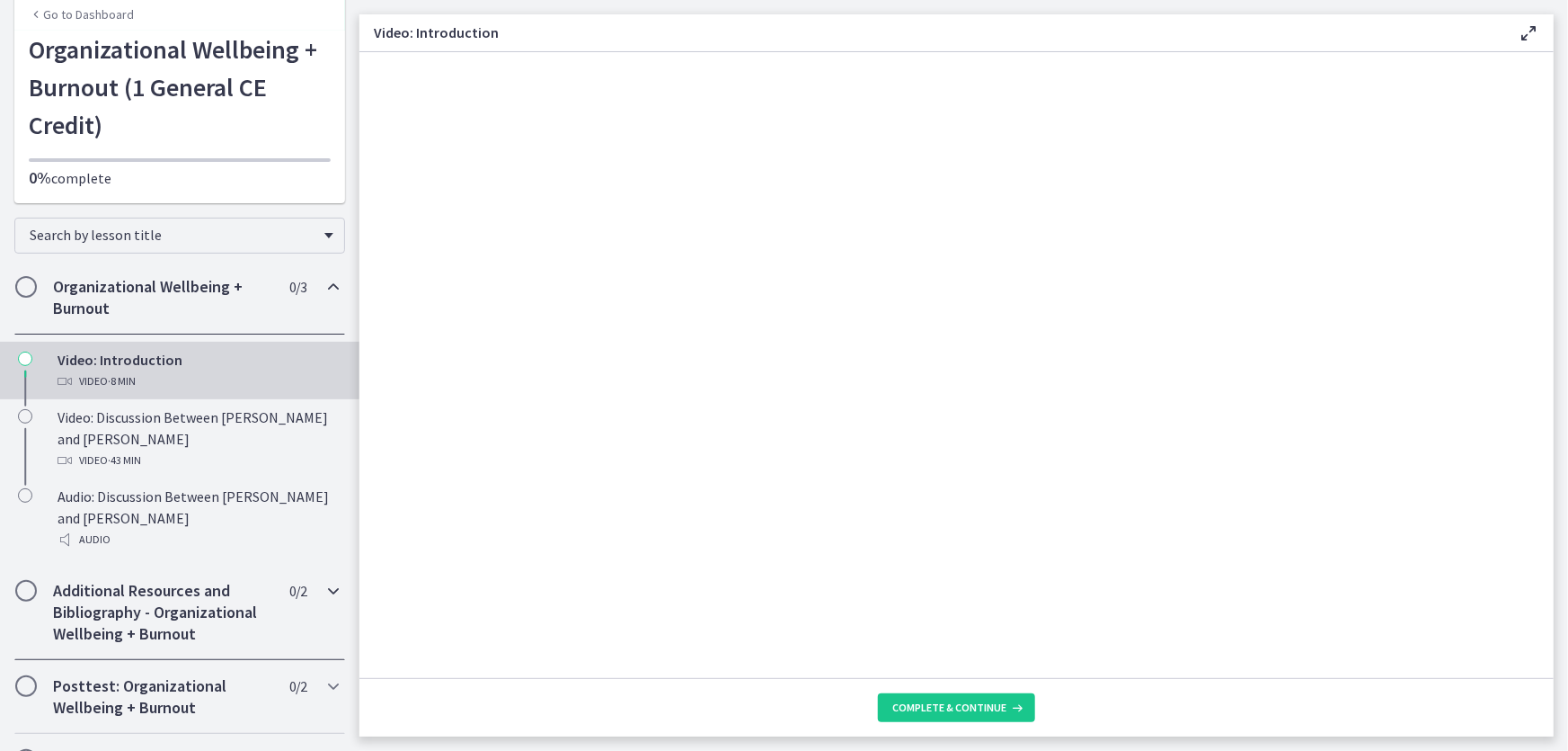
scroll to position [116, 0]
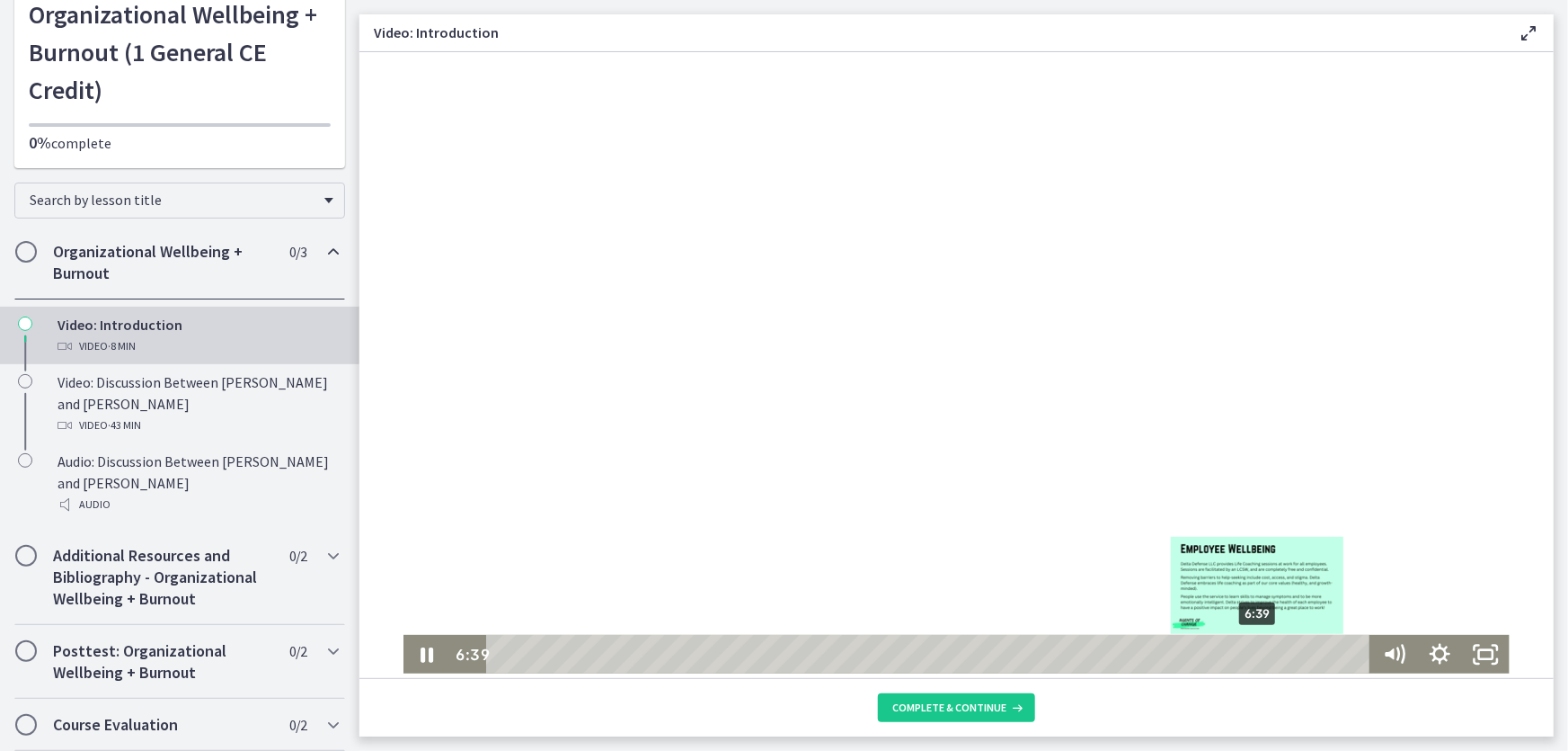
click at [1252, 654] on div "6:39" at bounding box center [930, 654] width 855 height 40
click at [1220, 656] on div "6:22" at bounding box center [930, 654] width 855 height 40
click at [1241, 650] on div "6:33" at bounding box center [930, 654] width 855 height 40
click at [1248, 650] on div "Playbar" at bounding box center [1252, 652] width 12 height 12
click at [1262, 650] on div "6:44" at bounding box center [930, 654] width 855 height 40
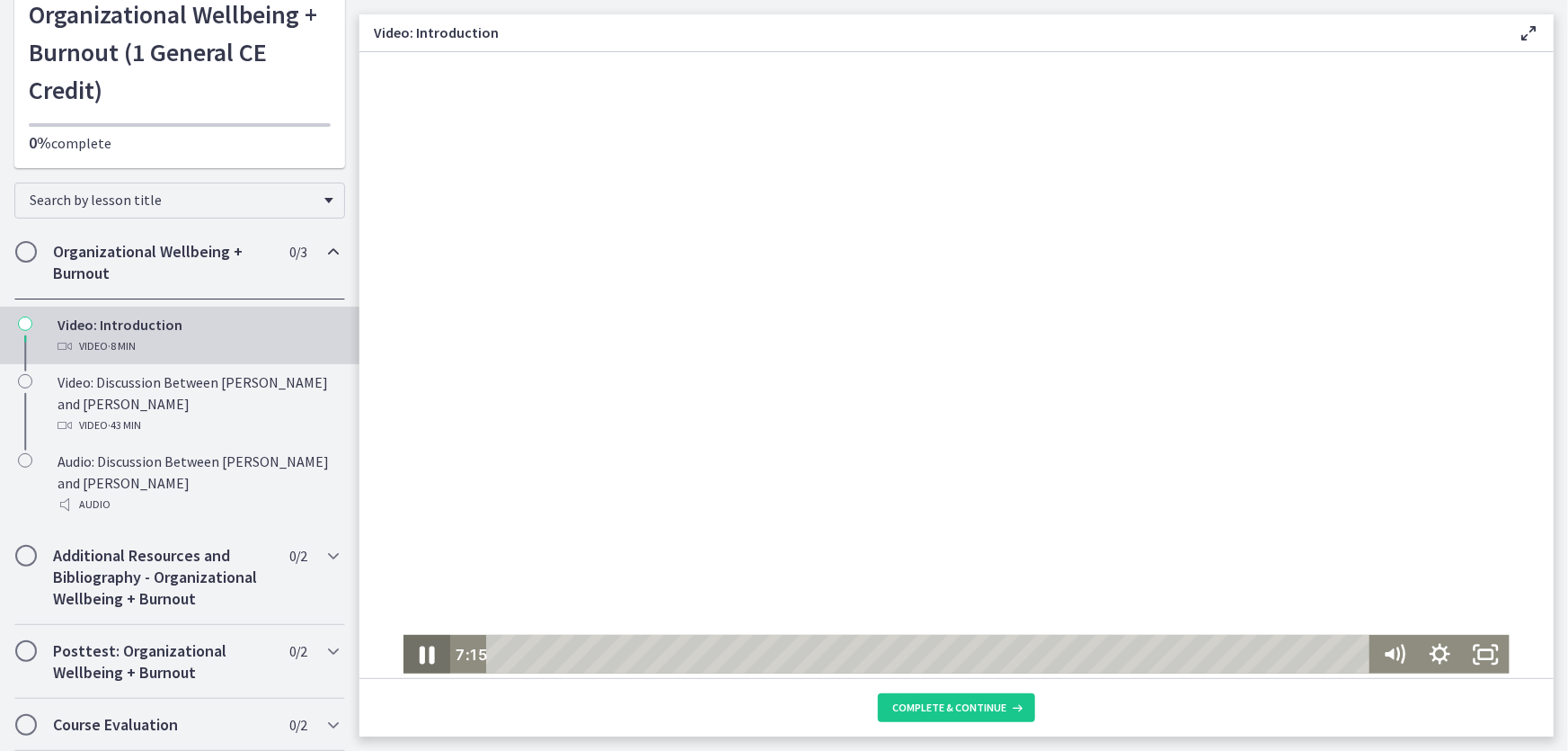
click at [422, 656] on icon "Pause" at bounding box center [426, 653] width 56 height 48
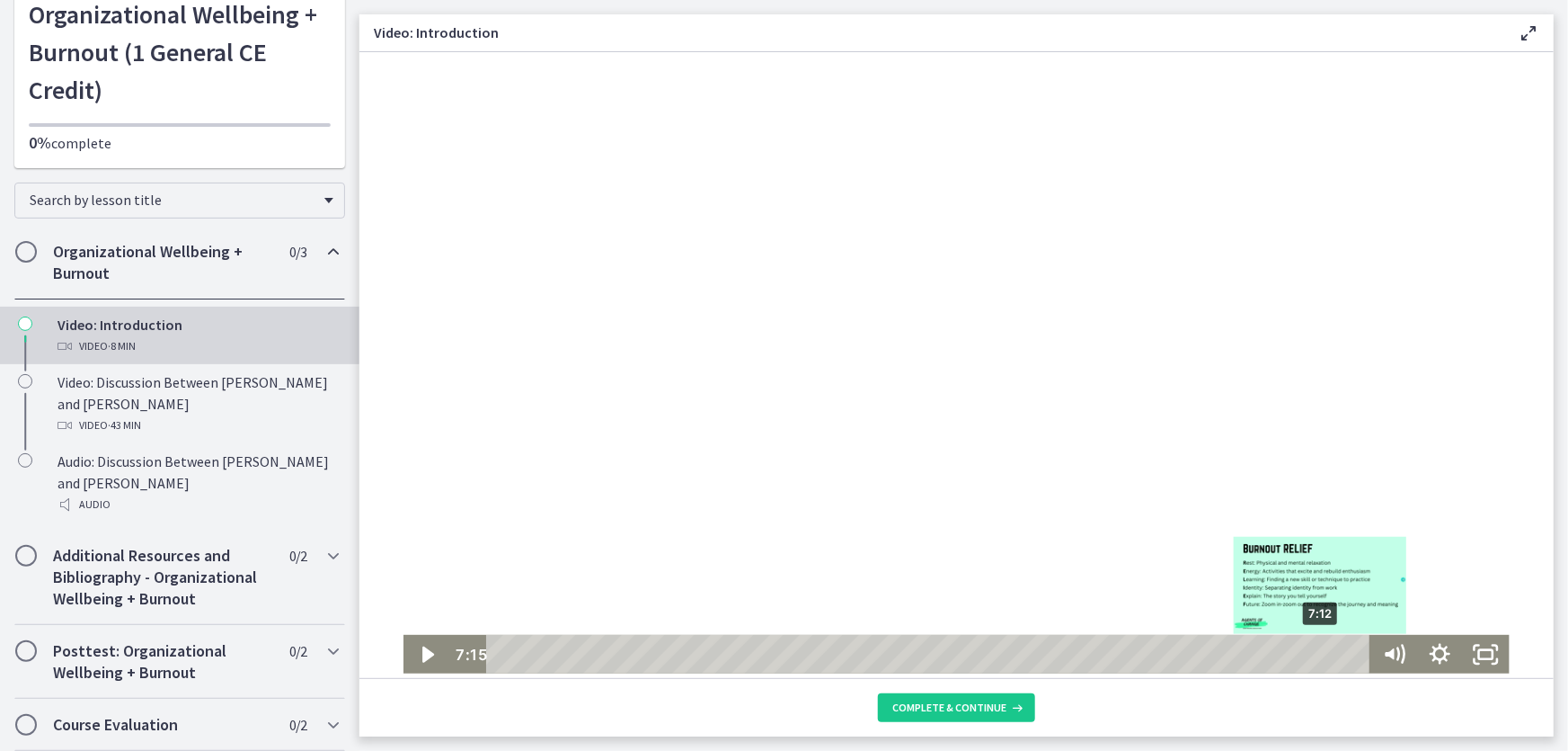
click at [1319, 654] on div "Playbar" at bounding box center [1325, 652] width 12 height 12
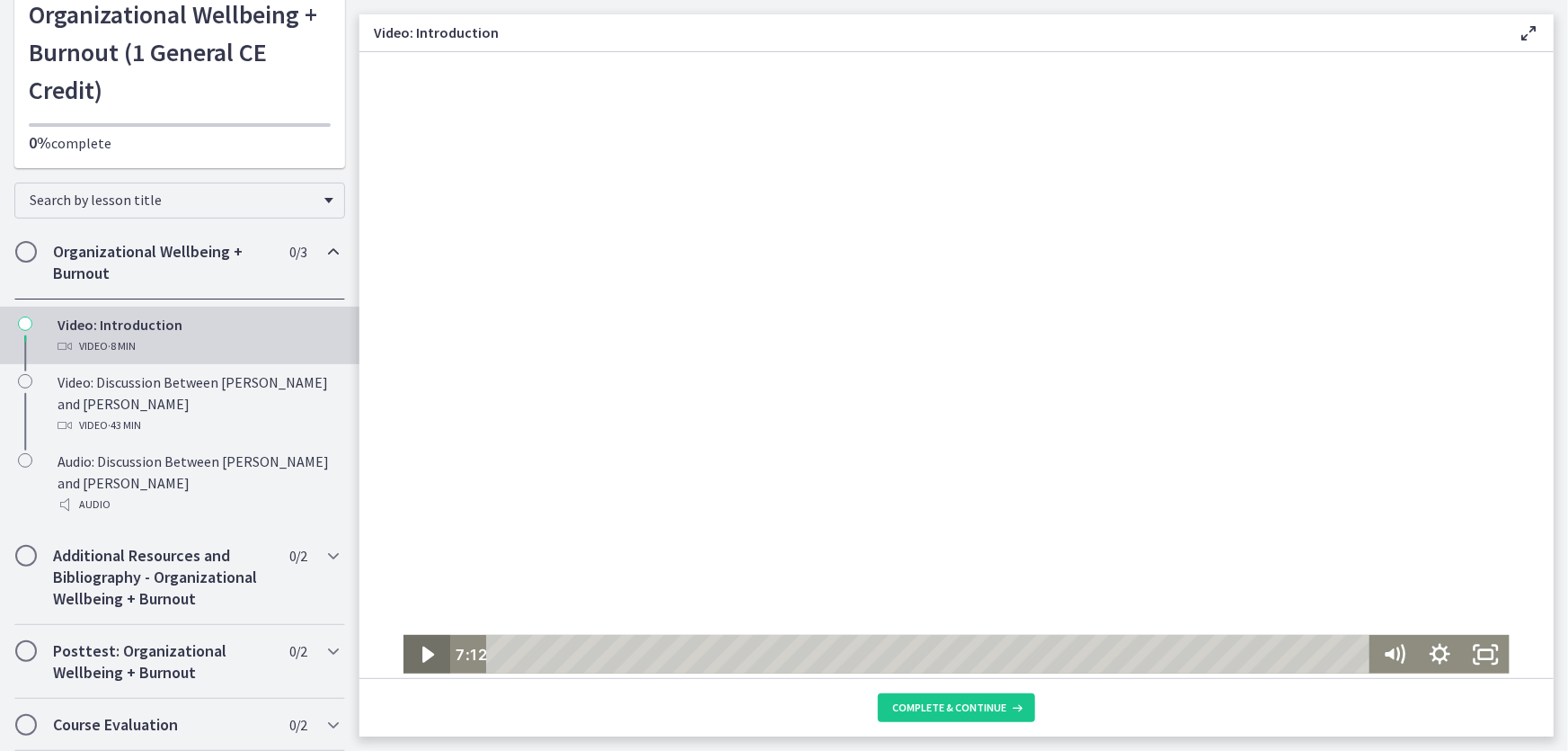
drag, startPoint x: 413, startPoint y: 652, endPoint x: 510, endPoint y: 602, distance: 109.1
click at [413, 651] on icon "Play Video" at bounding box center [427, 653] width 46 height 40
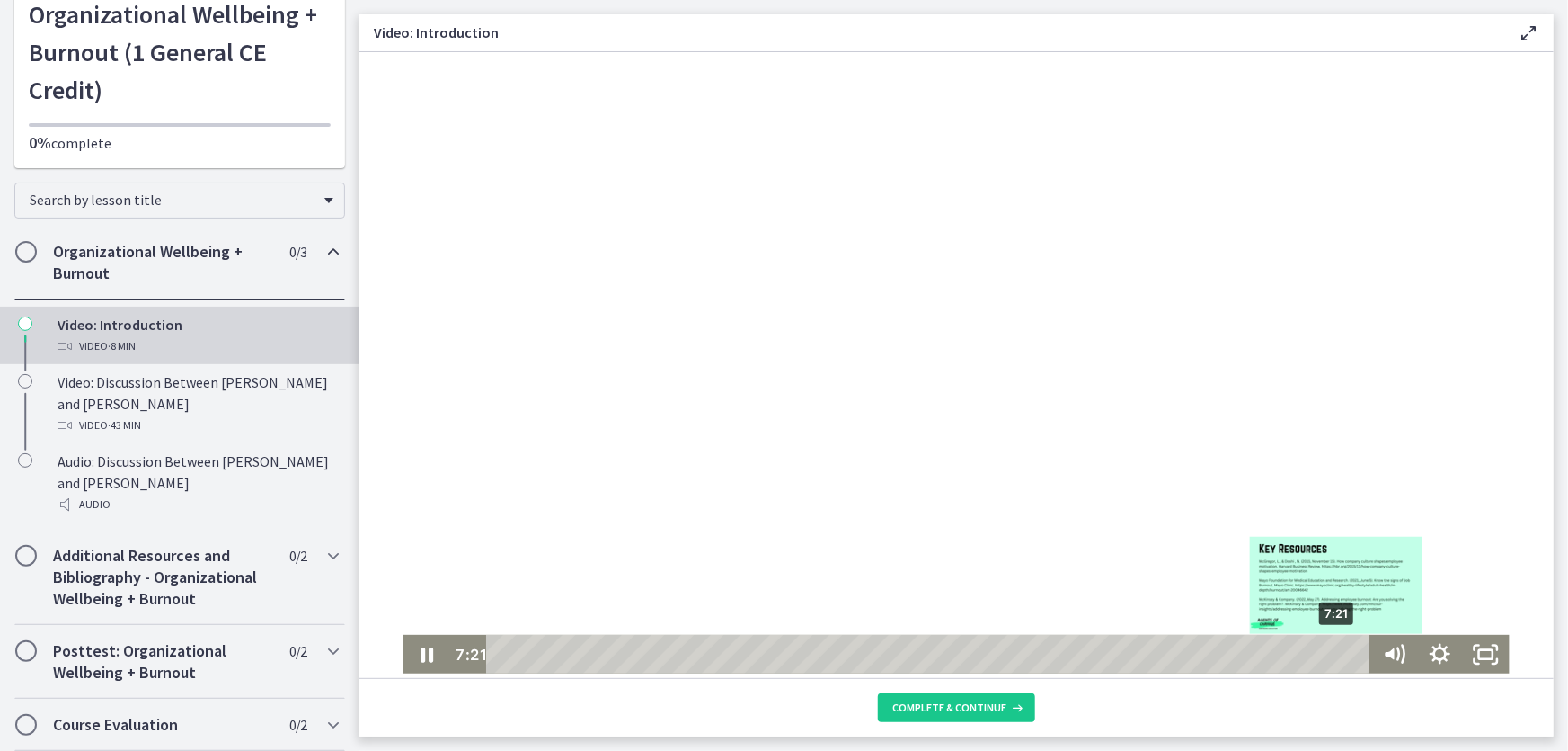
click at [1331, 654] on div "7:21" at bounding box center [930, 654] width 855 height 40
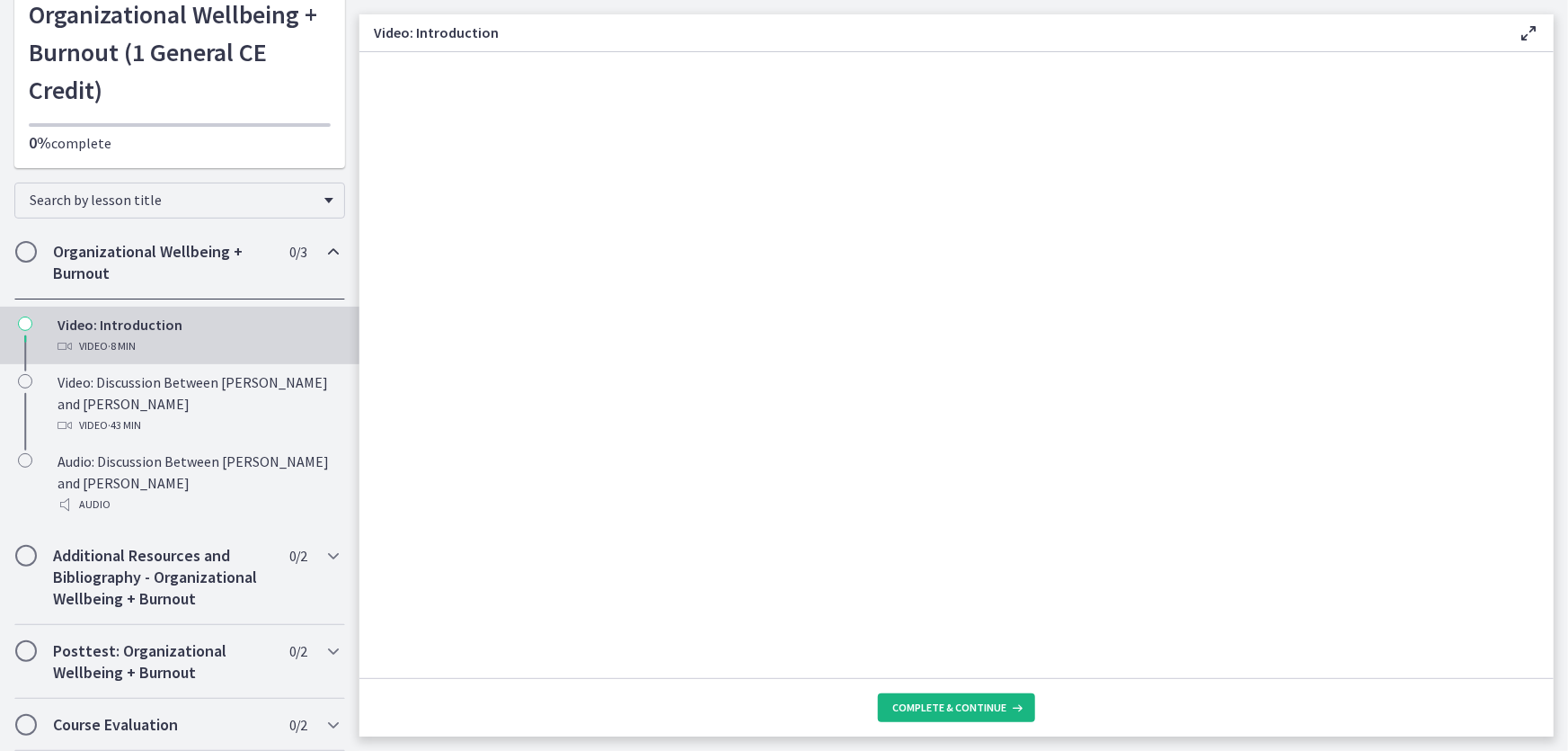
click at [929, 713] on span "Complete & continue" at bounding box center [949, 707] width 114 height 14
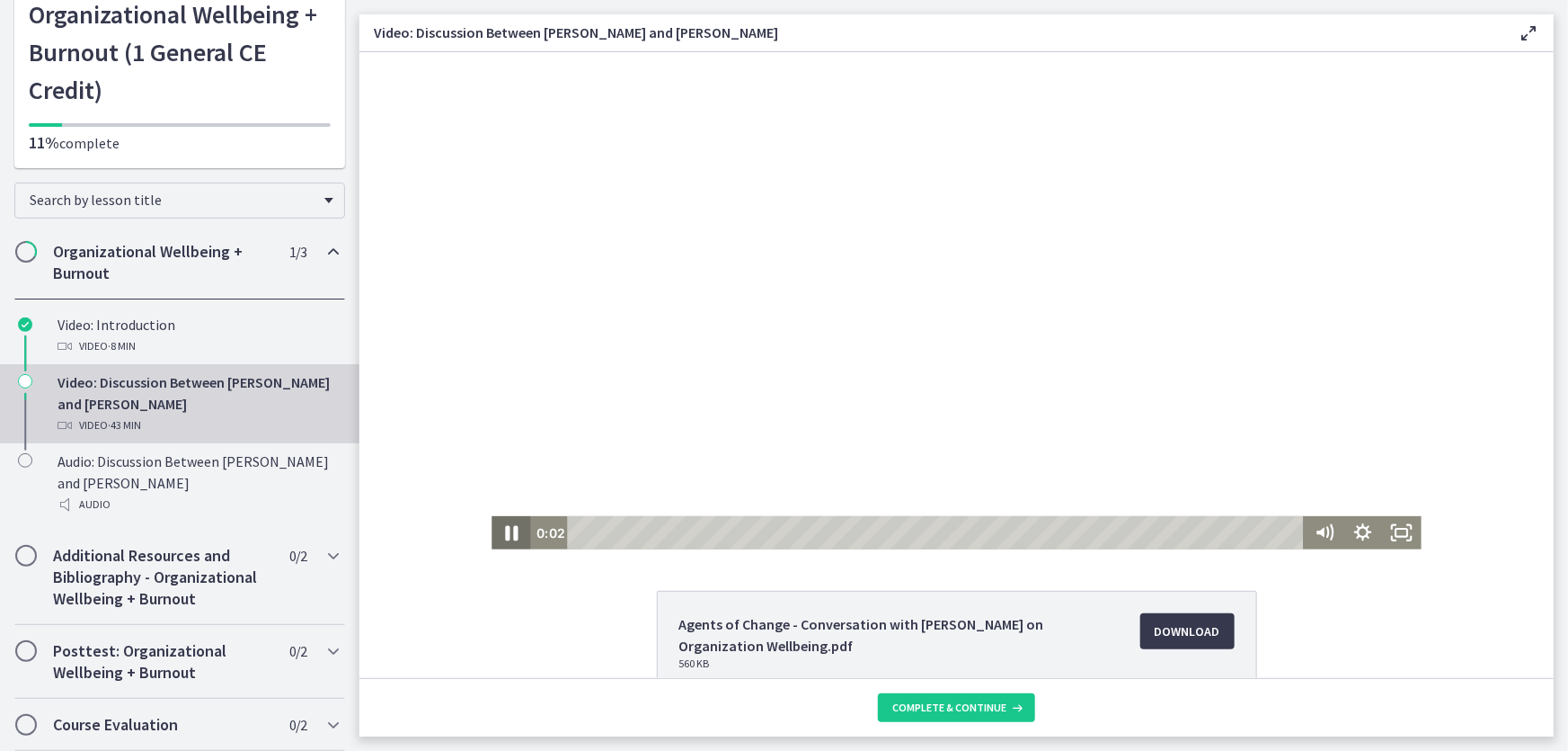
click at [504, 536] on icon "Pause" at bounding box center [509, 532] width 12 height 15
click at [506, 531] on icon "Play Video" at bounding box center [511, 531] width 11 height 16
click at [504, 530] on icon "Pause" at bounding box center [509, 532] width 12 height 15
click at [516, 528] on icon "Play Video" at bounding box center [511, 531] width 39 height 33
click at [1165, 623] on span "Download Opens in a new window" at bounding box center [1188, 630] width 66 height 22
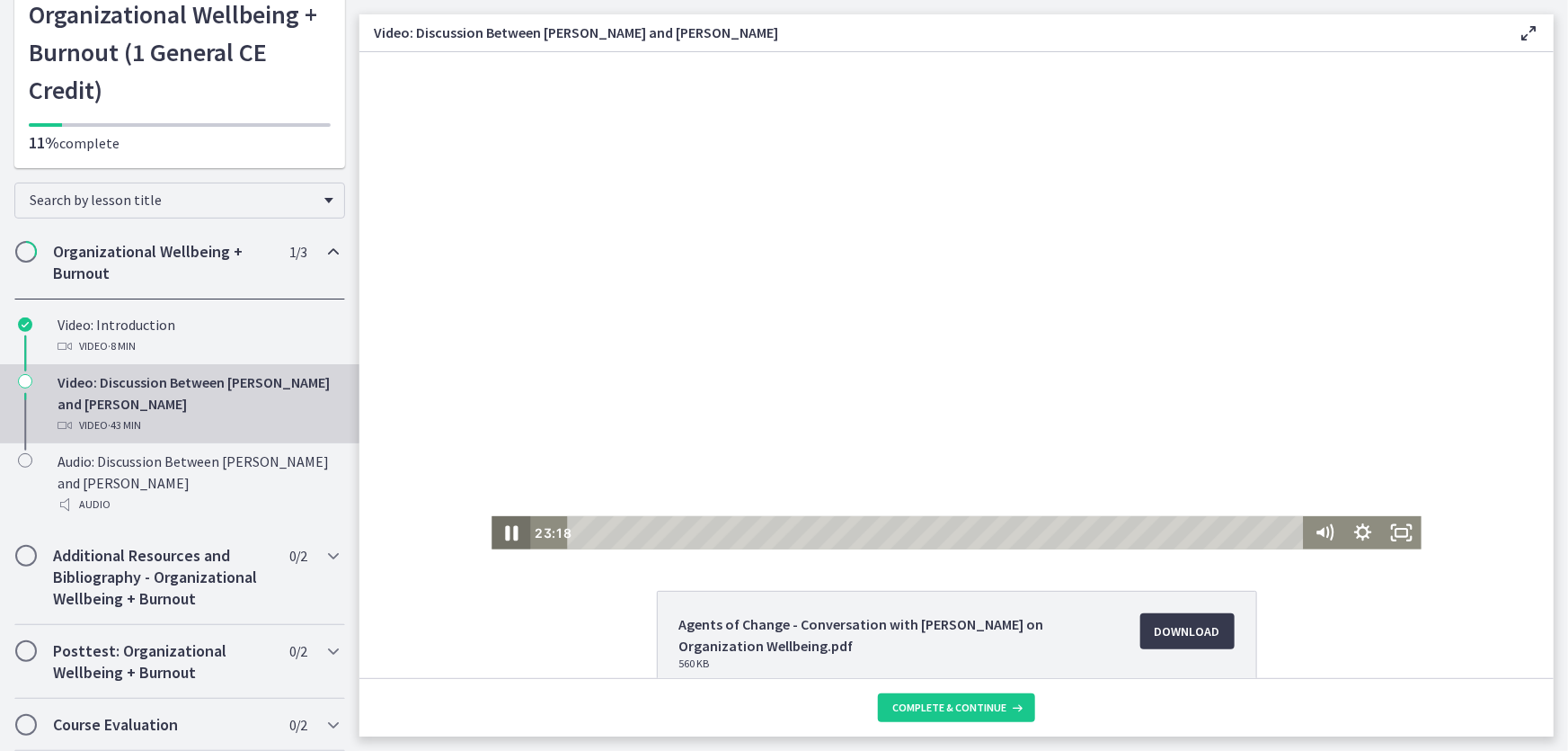
click at [506, 530] on icon "Pause" at bounding box center [509, 532] width 12 height 15
